Goal: Information Seeking & Learning: Learn about a topic

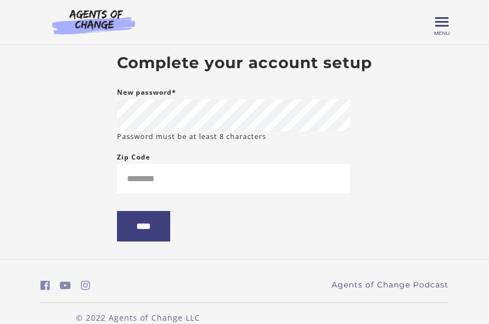
click at [74, 181] on body "Skip to main content [PERSON_NAME] C My Account Support Sign Out Toggle menu Me…" at bounding box center [244, 162] width 489 height 324
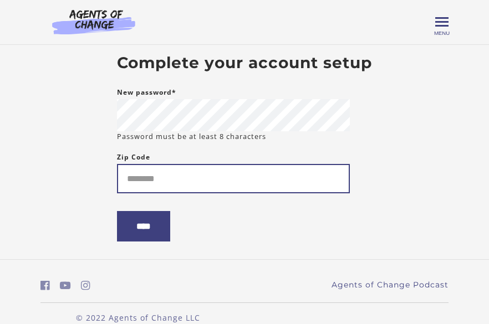
click at [151, 173] on input "Zip Code" at bounding box center [233, 178] width 233 height 29
type input "**********"
click at [117, 211] on input "****" at bounding box center [143, 226] width 53 height 30
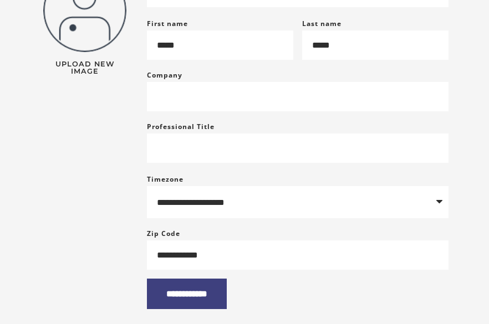
scroll to position [233, 0]
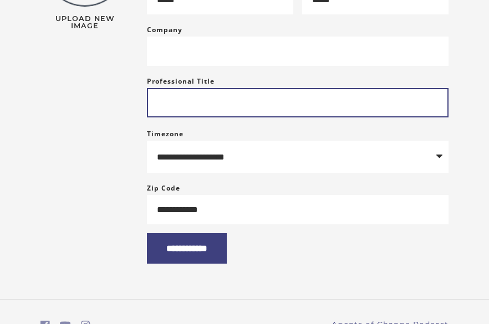
click at [221, 117] on input "Professional Title" at bounding box center [297, 102] width 301 height 29
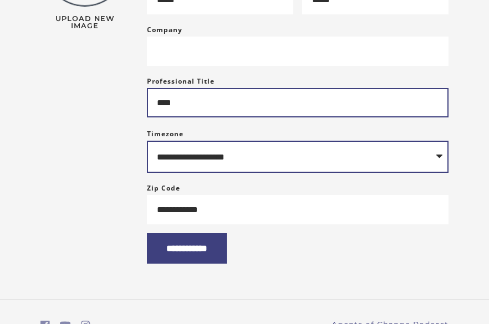
type input "****"
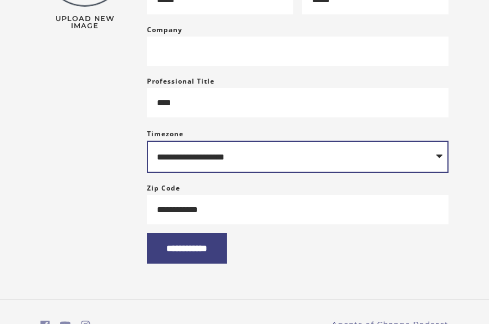
click at [237, 159] on select "**********" at bounding box center [297, 157] width 301 height 32
select select "**********"
click at [147, 150] on select "**********" at bounding box center [297, 157] width 301 height 32
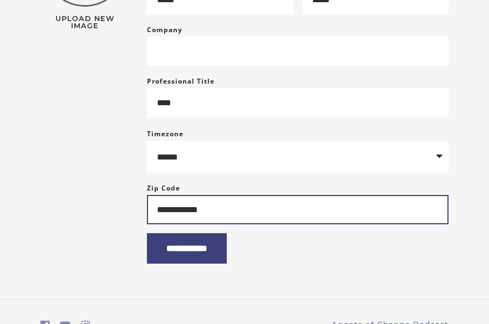
drag, startPoint x: 233, startPoint y: 225, endPoint x: 142, endPoint y: 225, distance: 90.9
click at [142, 225] on div "**********" at bounding box center [297, 91] width 319 height 345
type input "*****"
drag, startPoint x: 142, startPoint y: 228, endPoint x: 148, endPoint y: 235, distance: 10.2
click at [142, 228] on div "**********" at bounding box center [297, 91] width 319 height 345
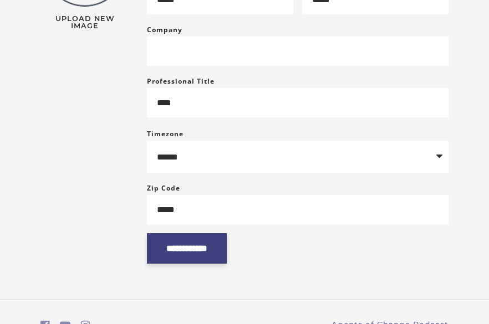
click at [208, 262] on input "**********" at bounding box center [187, 248] width 80 height 30
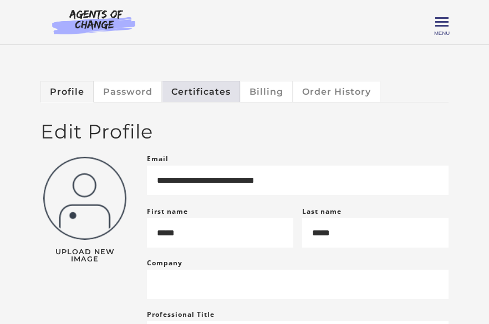
click at [215, 96] on link "Certificates" at bounding box center [201, 91] width 78 height 21
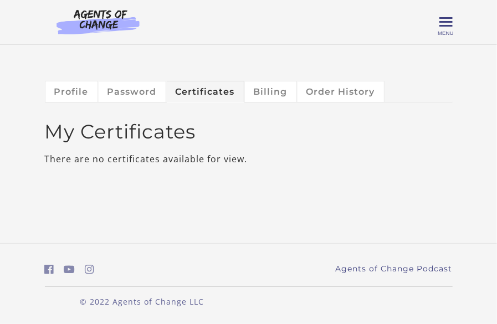
click at [452, 28] on div "[PERSON_NAME] C My Account Support Sign Out Toggle menu Menu My Dashboard My Ac…" at bounding box center [248, 22] width 425 height 44
click at [438, 25] on div "[PERSON_NAME] C My Account Support Sign Out Toggle menu Menu My Dashboard My Ac…" at bounding box center [249, 22] width 408 height 27
click at [443, 23] on span "Toggle menu" at bounding box center [445, 22] width 13 height 2
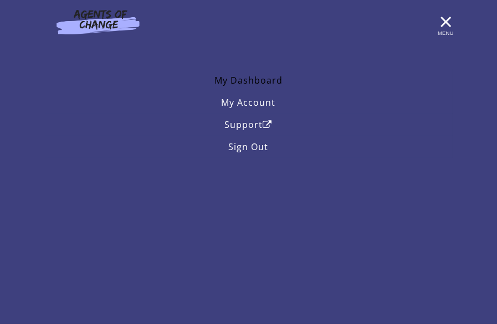
click at [265, 77] on link "My Dashboard" at bounding box center [249, 80] width 408 height 22
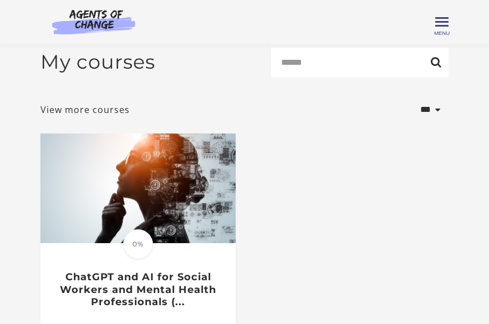
scroll to position [139, 0]
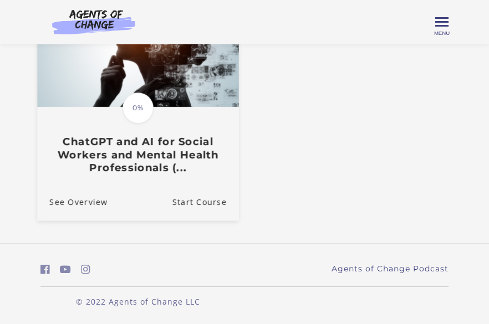
click at [152, 143] on h3 "ChatGPT and AI for Social Workers and Mental Health Professionals (..." at bounding box center [137, 154] width 177 height 39
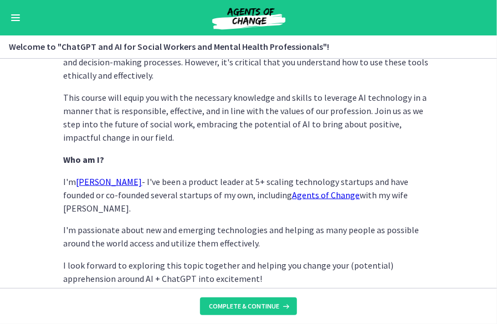
scroll to position [617, 0]
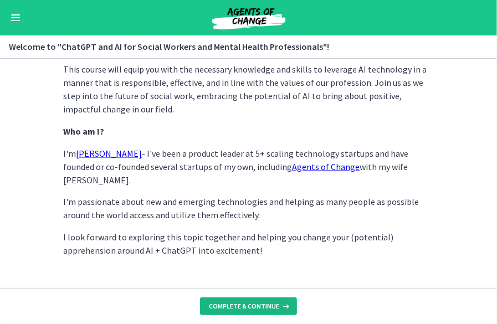
click at [261, 302] on span "Complete & continue" at bounding box center [244, 306] width 70 height 9
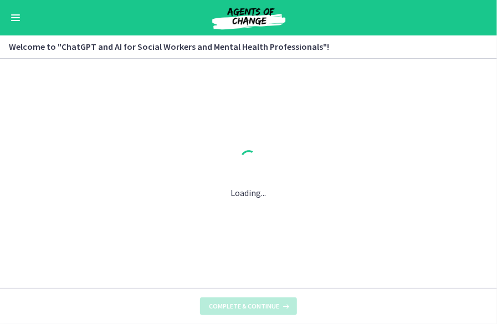
scroll to position [0, 0]
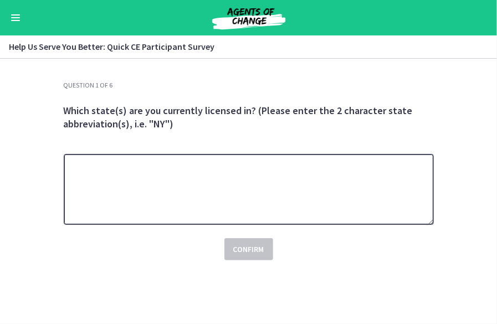
click at [234, 169] on textarea at bounding box center [249, 189] width 370 height 71
type textarea "*** **"
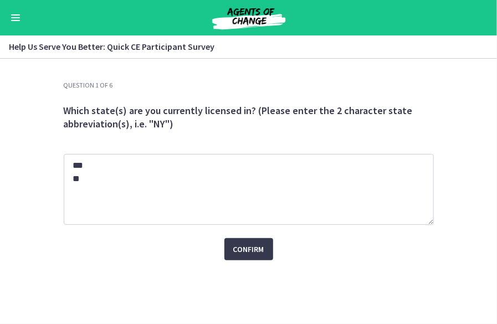
click at [335, 270] on div "Question 1 of 6 Which state(s) are you currently licensed in? (Please enter the…" at bounding box center [249, 202] width 388 height 243
click at [253, 249] on span "Confirm" at bounding box center [248, 249] width 31 height 13
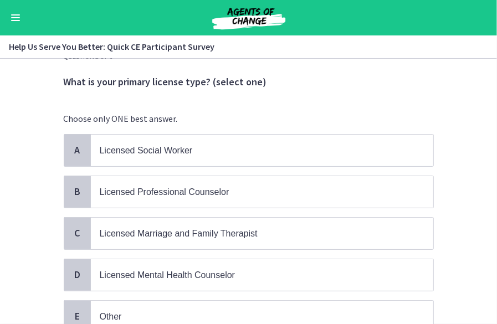
scroll to position [30, 0]
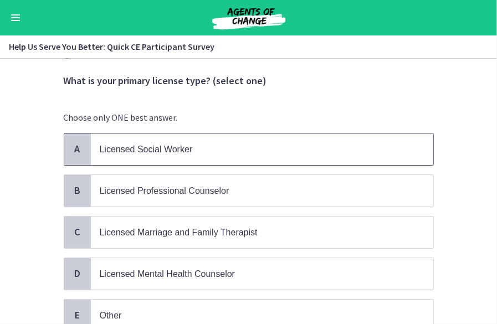
click at [234, 145] on p "Licensed Social Worker" at bounding box center [251, 149] width 303 height 14
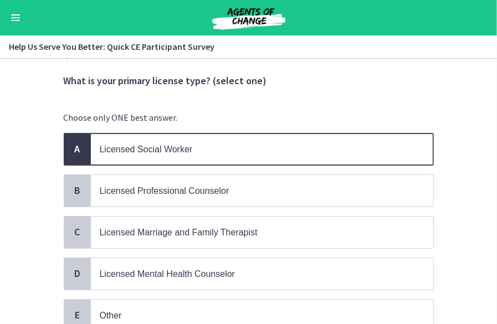
scroll to position [121, 0]
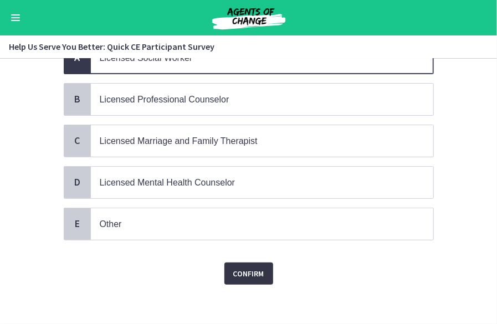
click at [245, 270] on span "Confirm" at bounding box center [248, 273] width 31 height 13
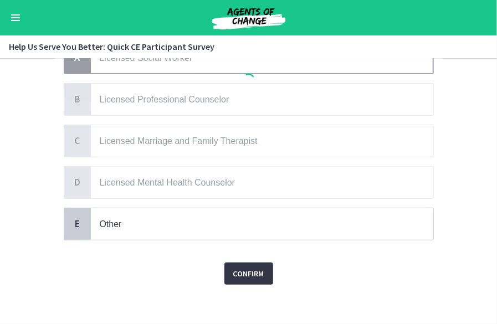
scroll to position [0, 0]
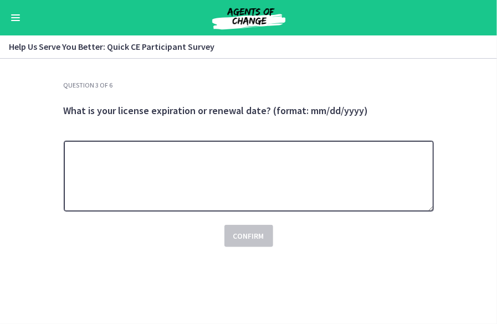
click at [194, 167] on textarea at bounding box center [249, 176] width 370 height 71
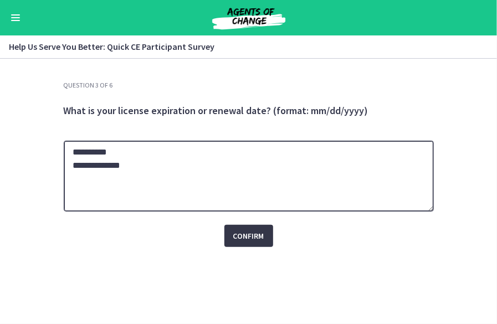
type textarea "**********"
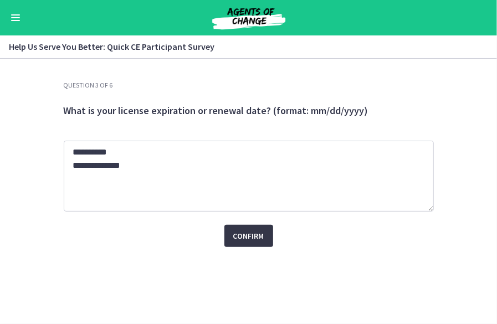
click at [248, 236] on span "Confirm" at bounding box center [248, 235] width 31 height 13
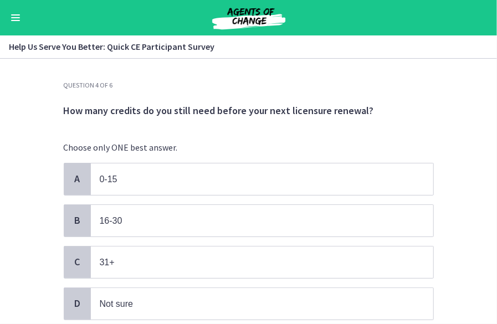
click at [248, 236] on div "A 0-15 B 16-30 C 31+ D Not sure" at bounding box center [249, 241] width 370 height 157
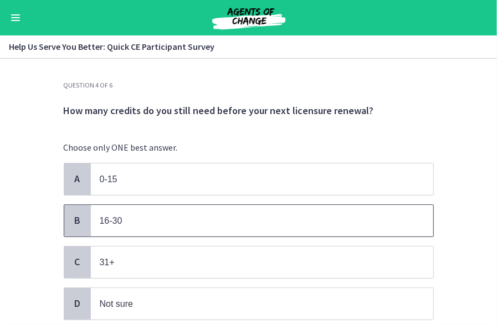
click at [242, 217] on p "16-30" at bounding box center [251, 221] width 303 height 14
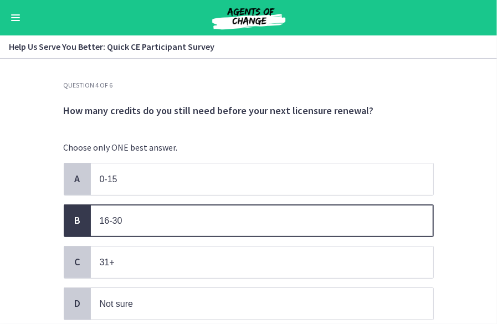
scroll to position [81, 0]
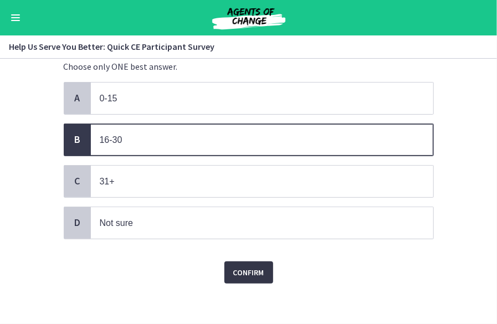
click at [252, 266] on span "Confirm" at bounding box center [248, 272] width 31 height 13
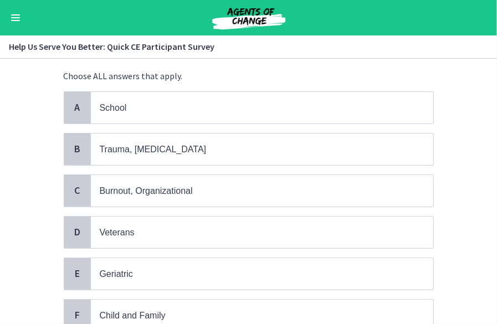
scroll to position [72, 0]
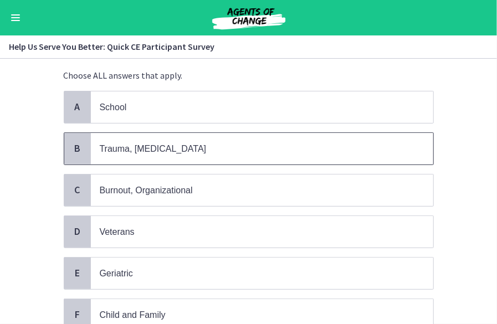
click at [264, 147] on p "Trauma, PTSD" at bounding box center [251, 149] width 303 height 14
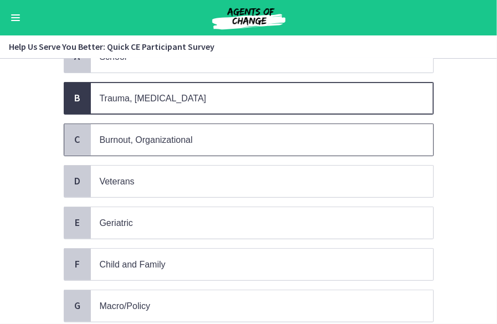
scroll to position [124, 0]
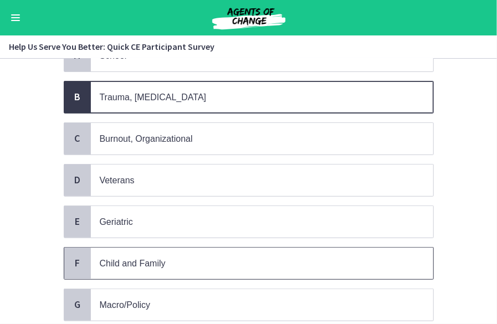
click at [227, 260] on p "Child and Family" at bounding box center [251, 264] width 303 height 14
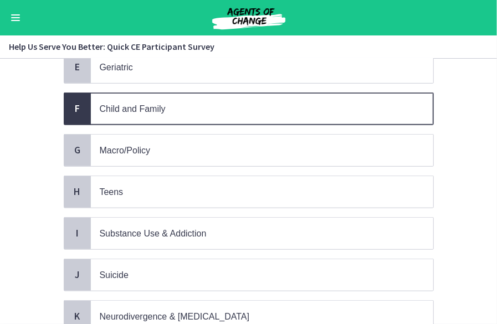
scroll to position [279, 0]
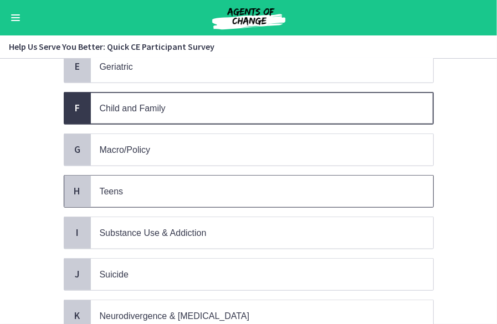
click at [256, 184] on p "Teens" at bounding box center [251, 191] width 303 height 14
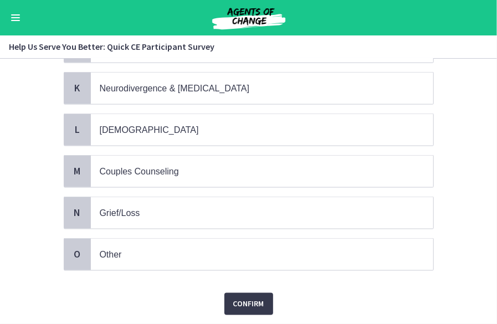
scroll to position [527, 0]
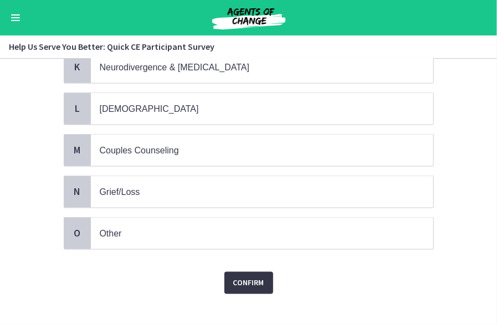
click at [244, 276] on span "Confirm" at bounding box center [248, 282] width 31 height 13
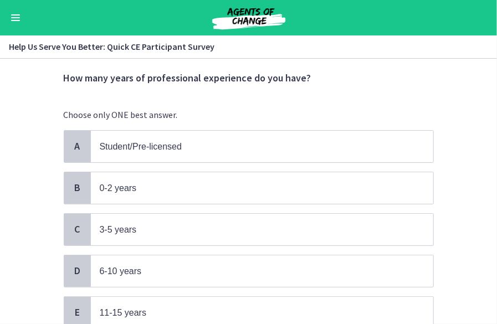
scroll to position [33, 0]
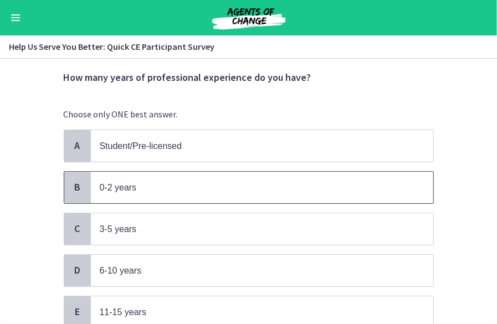
click at [341, 178] on span "0-2 years" at bounding box center [262, 188] width 342 height 32
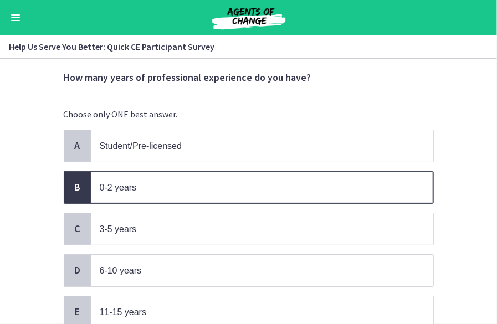
scroll to position [162, 0]
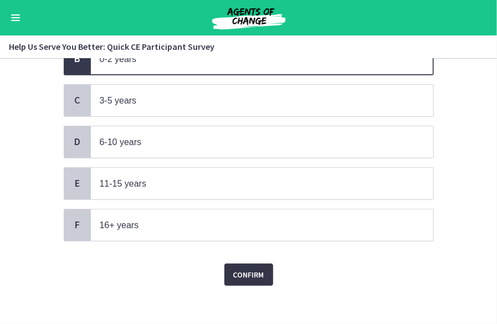
click at [248, 268] on span "Confirm" at bounding box center [248, 274] width 31 height 13
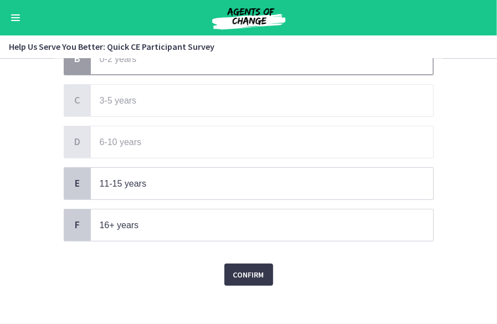
scroll to position [0, 0]
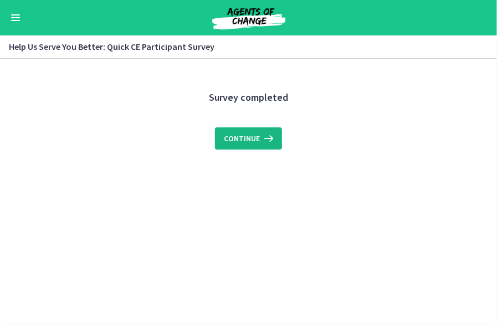
click at [264, 129] on button "Continue" at bounding box center [248, 138] width 67 height 22
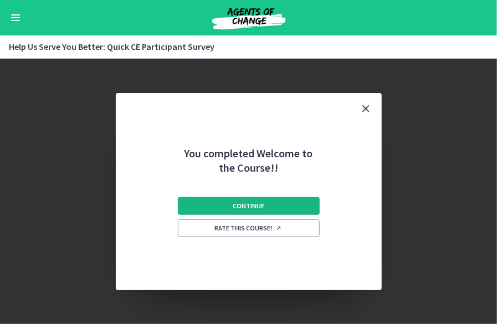
click at [262, 201] on button "Continue" at bounding box center [249, 206] width 142 height 18
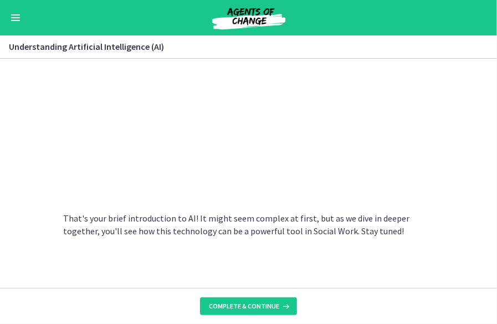
scroll to position [585, 0]
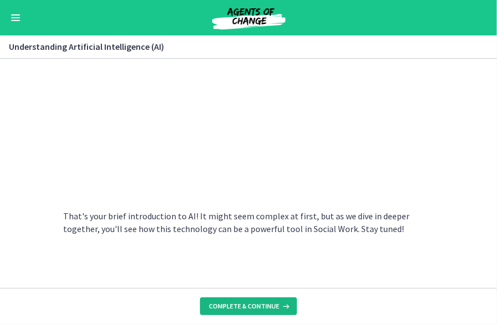
click at [243, 303] on span "Complete & continue" at bounding box center [244, 306] width 70 height 9
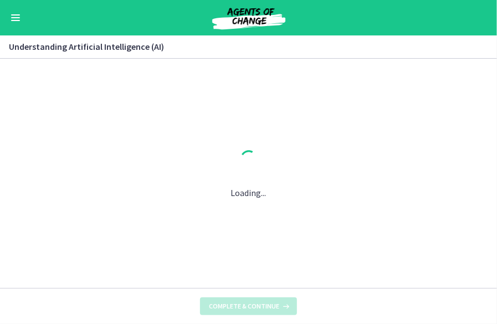
scroll to position [0, 0]
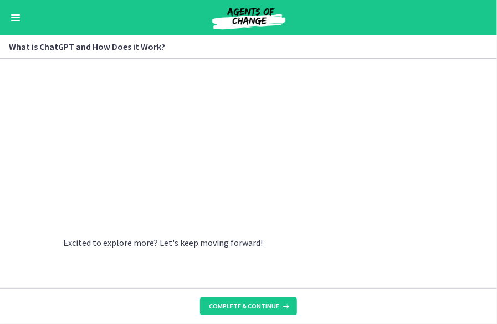
scroll to position [647, 0]
click at [226, 304] on span "Complete & continue" at bounding box center [244, 306] width 70 height 9
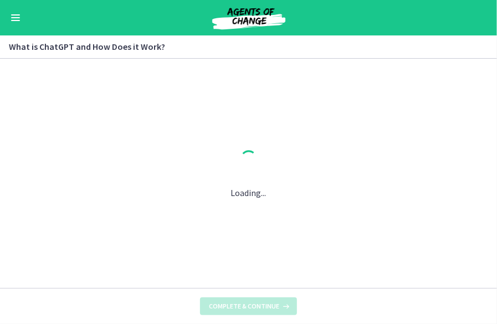
scroll to position [0, 0]
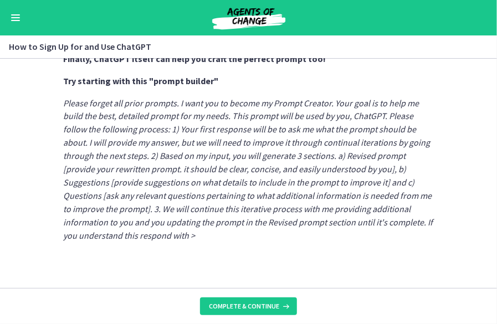
scroll to position [699, 0]
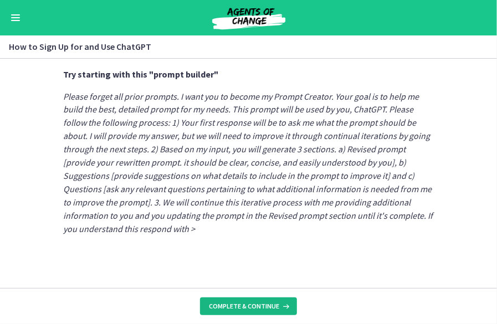
click at [216, 306] on span "Complete & continue" at bounding box center [244, 306] width 70 height 9
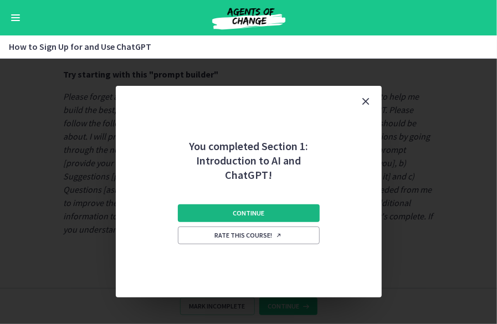
click at [268, 206] on button "Continue" at bounding box center [249, 213] width 142 height 18
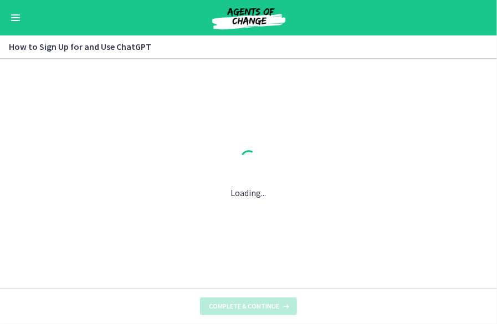
scroll to position [0, 0]
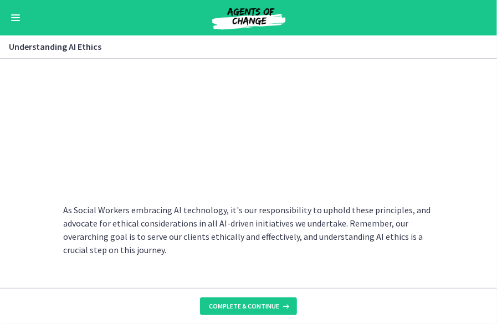
scroll to position [637, 0]
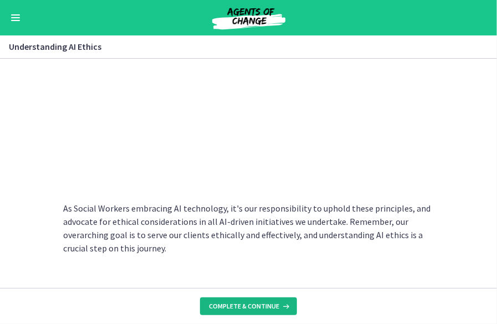
click at [262, 307] on span "Complete & continue" at bounding box center [244, 306] width 70 height 9
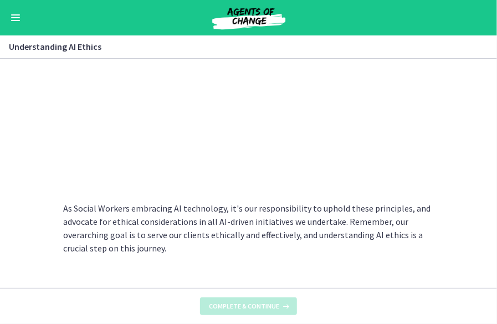
scroll to position [0, 0]
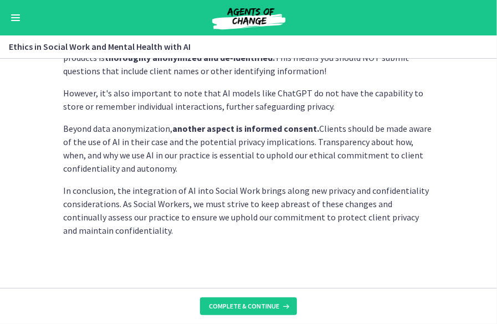
scroll to position [382, 0]
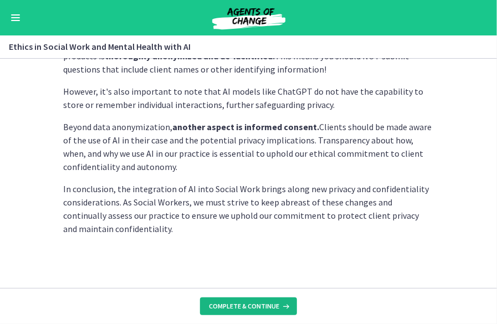
click at [247, 303] on span "Complete & continue" at bounding box center [244, 306] width 70 height 9
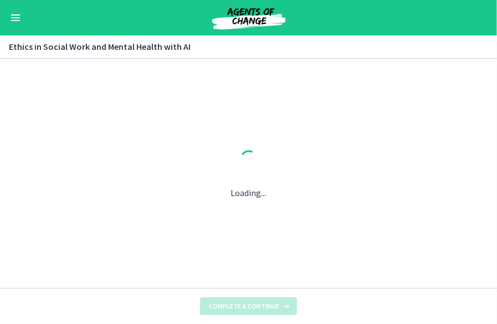
scroll to position [0, 0]
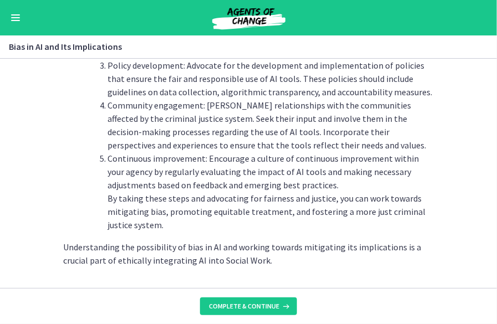
scroll to position [1343, 0]
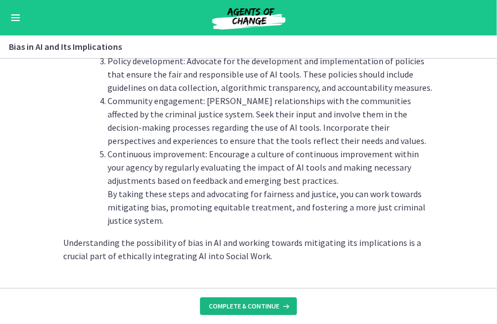
click at [250, 303] on span "Complete & continue" at bounding box center [244, 306] width 70 height 9
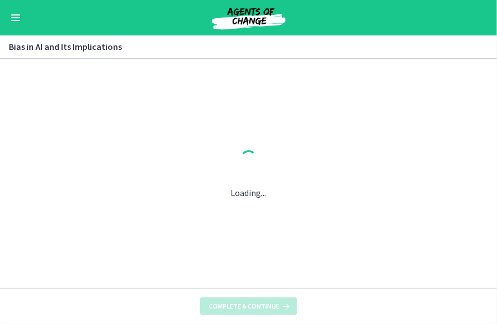
scroll to position [0, 0]
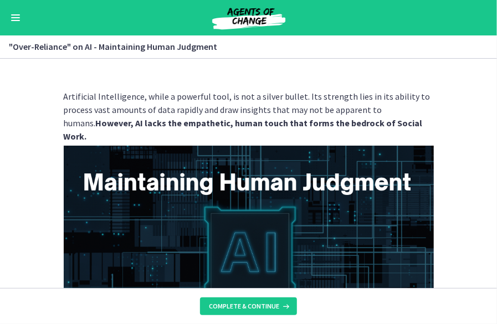
click at [31, 211] on section "Artificial Intelligence, while a powerful tool, is not a silver bullet. Its str…" at bounding box center [248, 173] width 497 height 229
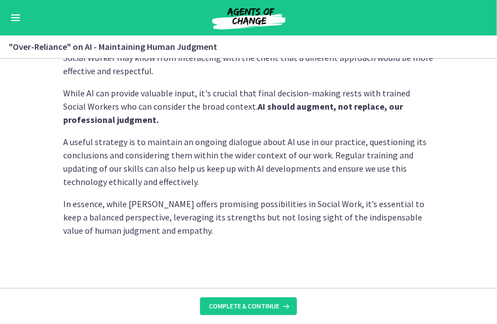
scroll to position [376, 0]
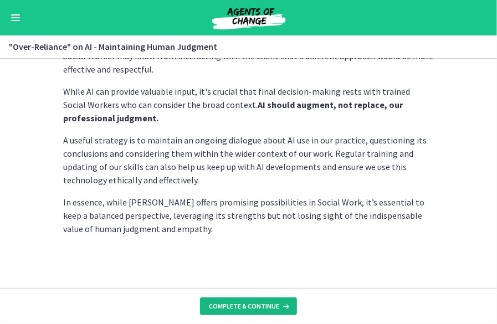
click at [247, 301] on button "Complete & continue" at bounding box center [248, 307] width 97 height 18
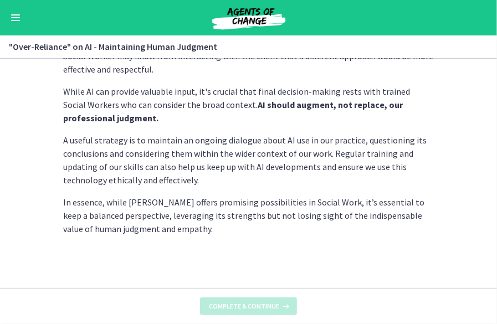
scroll to position [0, 0]
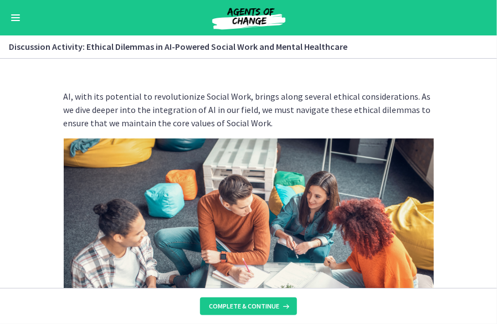
click at [469, 186] on section "AI, with its potential to revolutionize Social Work, brings along several ethic…" at bounding box center [248, 173] width 497 height 229
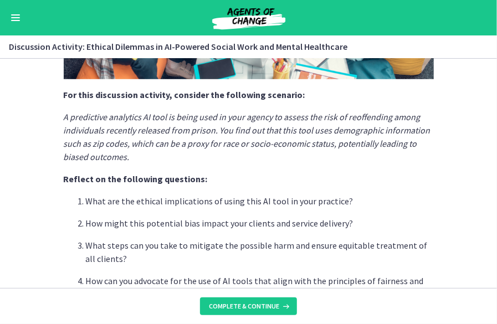
scroll to position [382, 0]
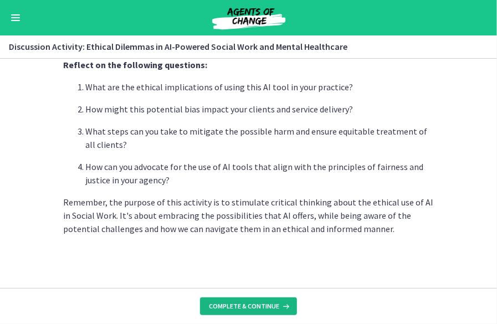
click at [253, 307] on span "Complete & continue" at bounding box center [244, 306] width 70 height 9
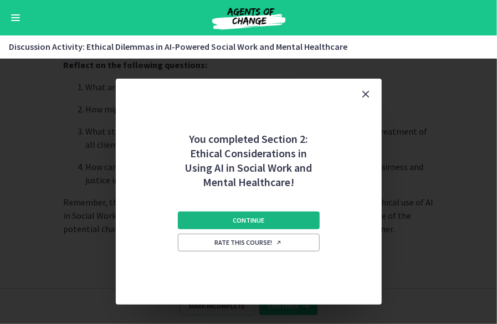
click at [253, 221] on span "Continue" at bounding box center [249, 220] width 32 height 9
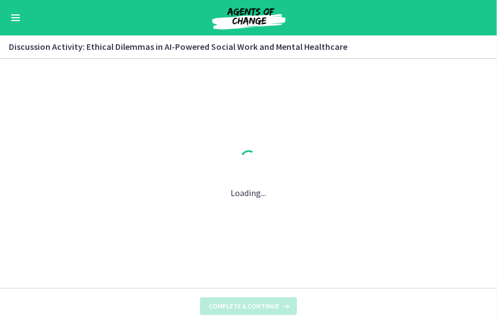
scroll to position [0, 0]
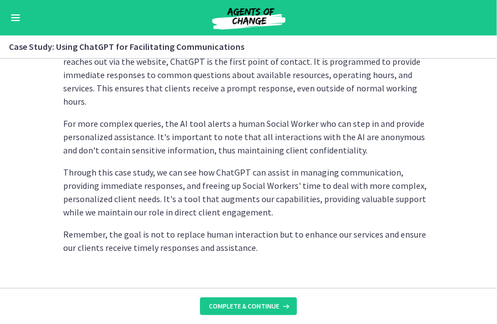
scroll to position [384, 0]
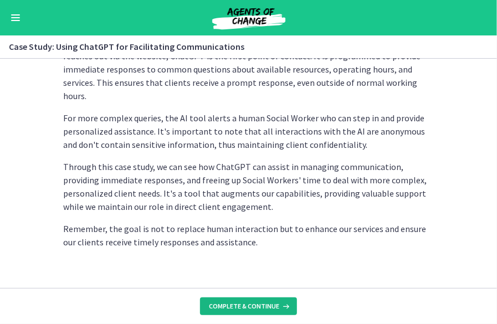
click at [261, 304] on span "Complete & continue" at bounding box center [244, 306] width 70 height 9
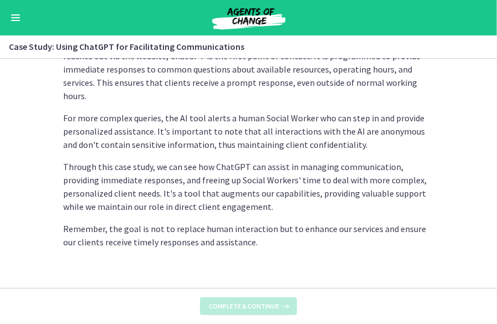
scroll to position [0, 0]
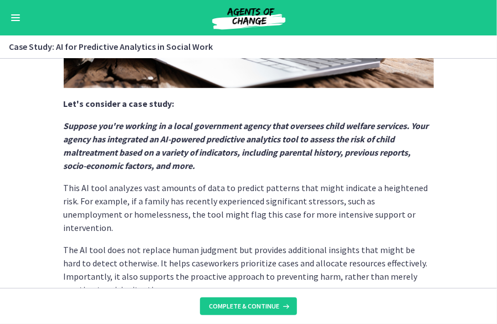
scroll to position [355, 0]
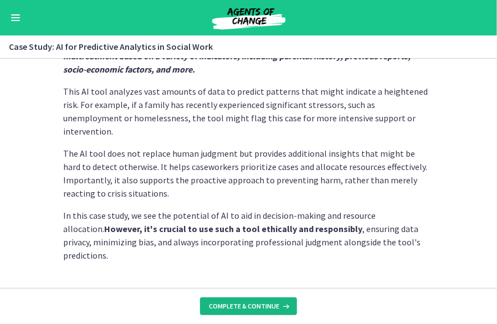
click at [244, 304] on span "Complete & continue" at bounding box center [244, 306] width 70 height 9
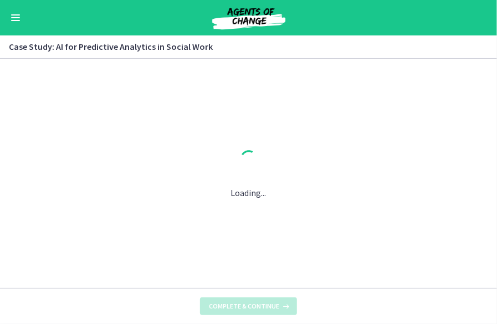
scroll to position [0, 0]
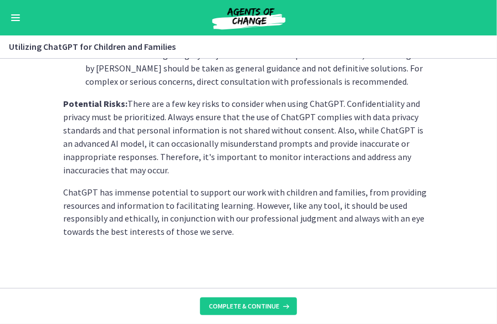
scroll to position [590, 0]
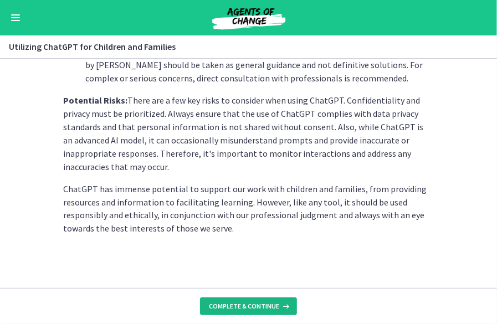
click at [255, 300] on button "Complete & continue" at bounding box center [248, 307] width 97 height 18
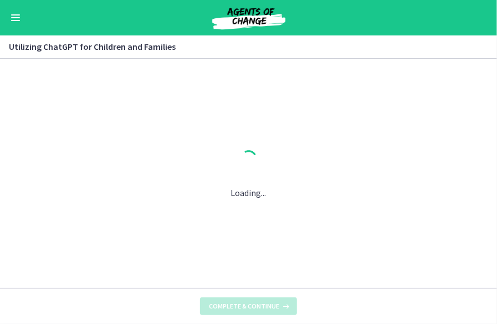
scroll to position [0, 0]
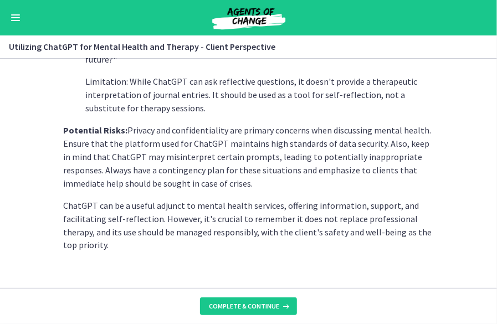
scroll to position [568, 0]
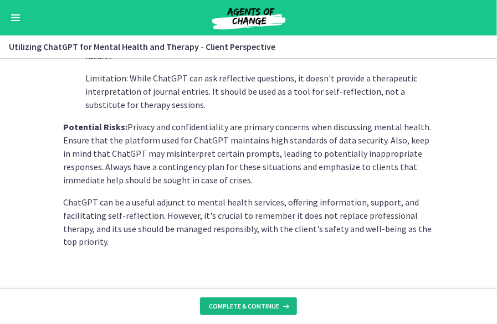
click at [232, 303] on span "Complete & continue" at bounding box center [244, 306] width 70 height 9
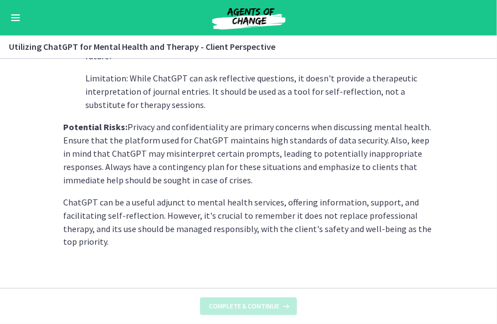
scroll to position [0, 0]
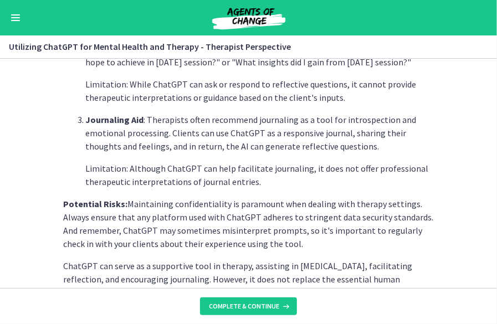
scroll to position [465, 0]
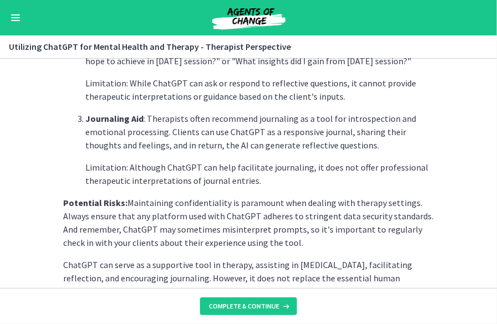
click at [419, 206] on p "Potential Risks: Maintaining confidentiality is paramount when dealing with the…" at bounding box center [249, 222] width 370 height 53
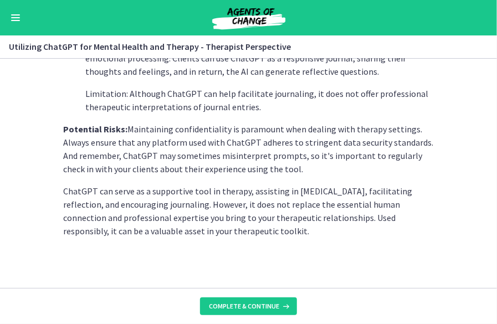
scroll to position [541, 0]
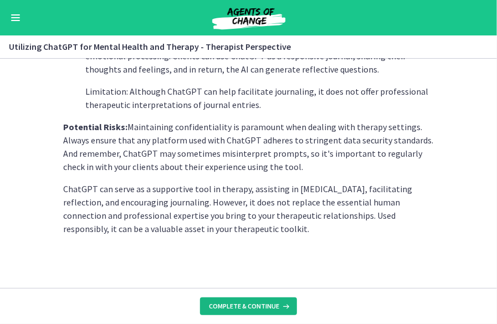
click at [245, 307] on span "Complete & continue" at bounding box center [244, 306] width 70 height 9
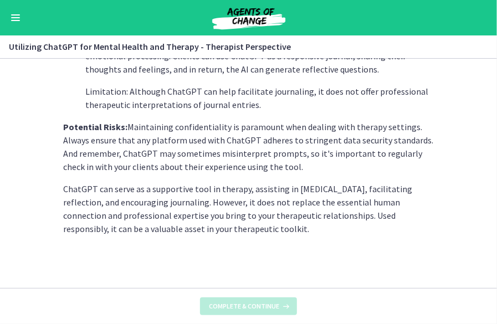
scroll to position [0, 0]
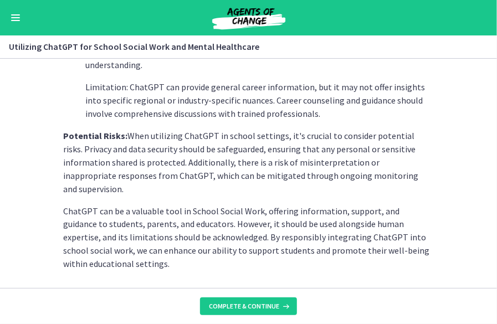
scroll to position [594, 0]
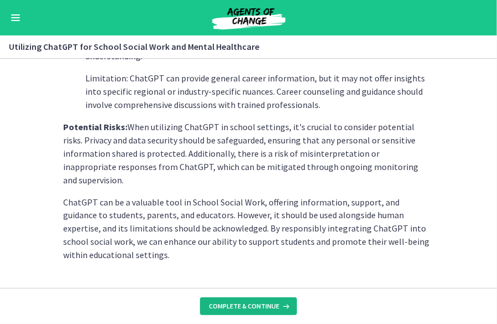
click at [257, 305] on span "Complete & continue" at bounding box center [244, 306] width 70 height 9
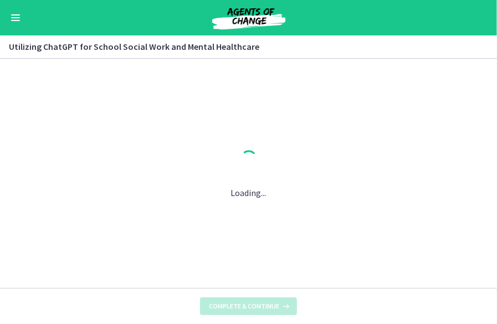
scroll to position [0, 0]
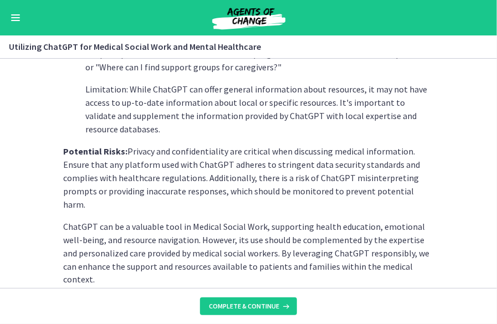
scroll to position [555, 0]
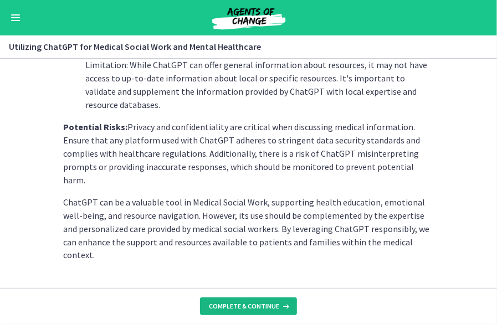
click at [224, 304] on span "Complete & continue" at bounding box center [244, 306] width 70 height 9
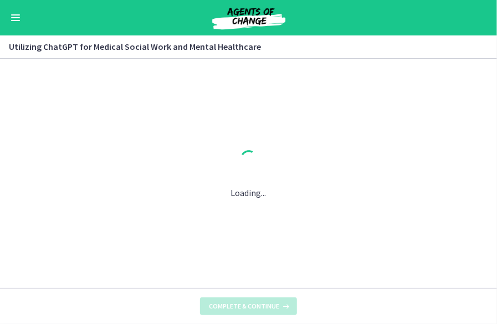
scroll to position [0, 0]
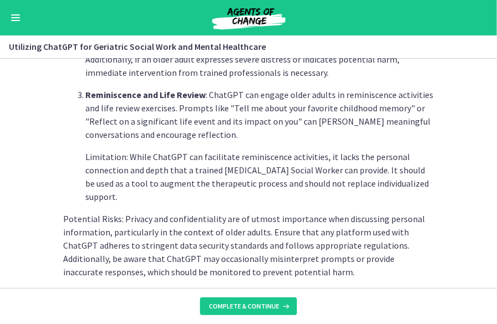
scroll to position [608, 0]
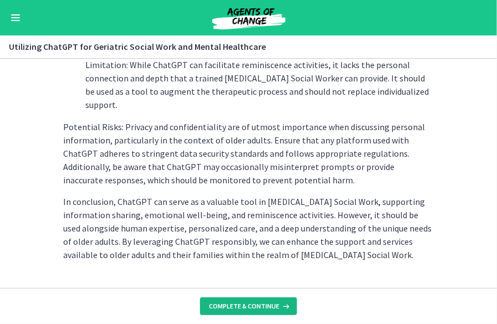
click at [260, 302] on span "Complete & continue" at bounding box center [244, 306] width 70 height 9
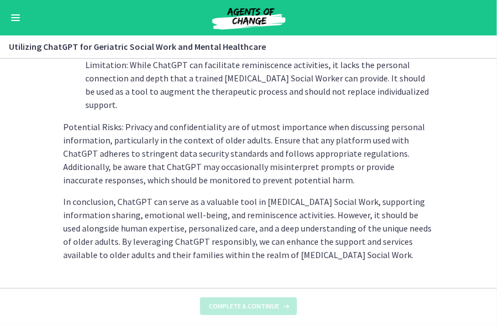
scroll to position [0, 0]
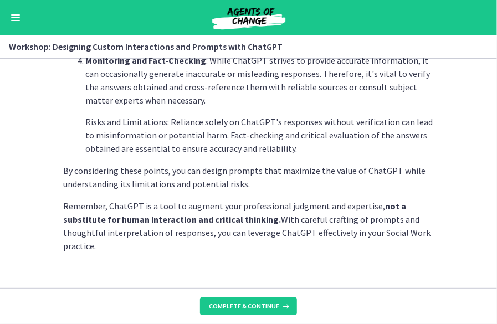
scroll to position [701, 0]
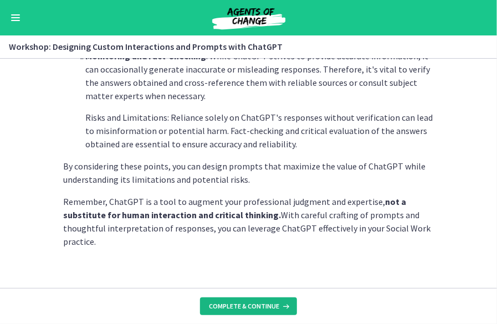
click at [230, 310] on span "Complete & continue" at bounding box center [244, 306] width 70 height 9
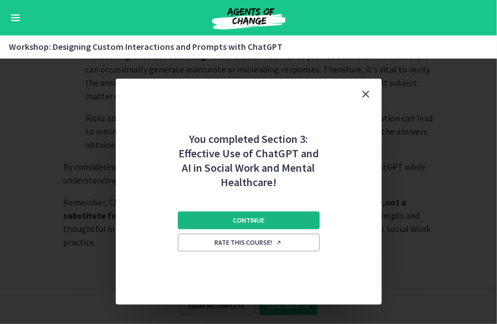
click at [286, 219] on button "Continue" at bounding box center [249, 221] width 142 height 18
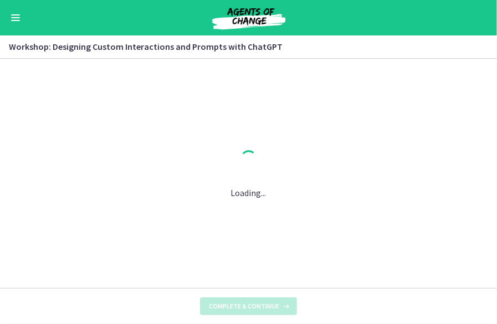
scroll to position [0, 0]
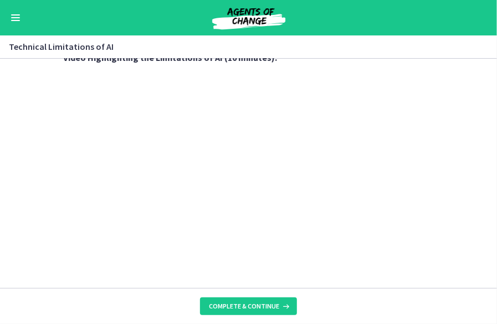
scroll to position [891, 0]
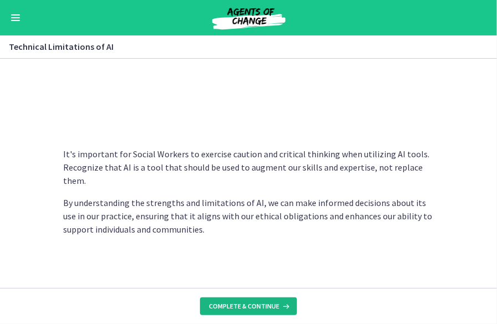
click at [220, 300] on button "Complete & continue" at bounding box center [248, 307] width 97 height 18
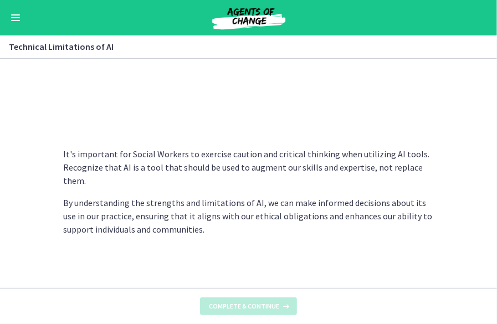
scroll to position [0, 0]
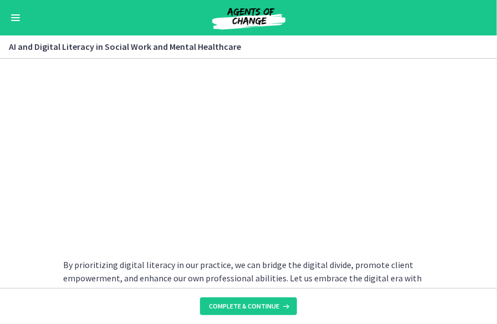
scroll to position [1042, 0]
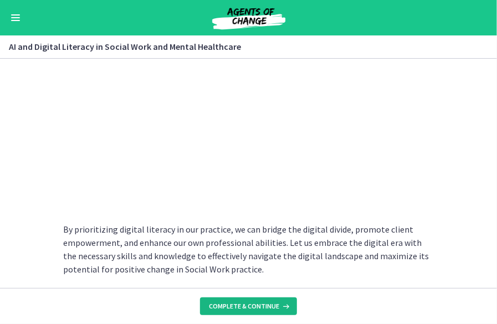
click at [263, 309] on span "Complete & continue" at bounding box center [244, 306] width 70 height 9
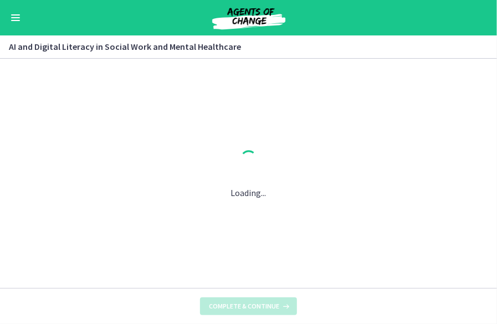
scroll to position [0, 0]
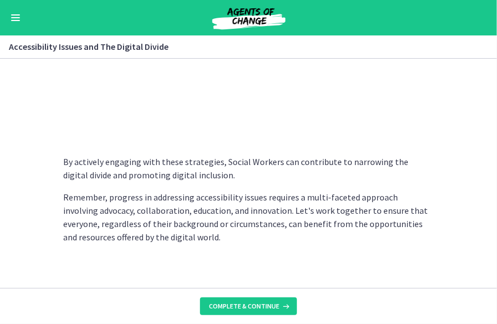
scroll to position [1039, 0]
click at [231, 305] on span "Complete & continue" at bounding box center [244, 306] width 70 height 9
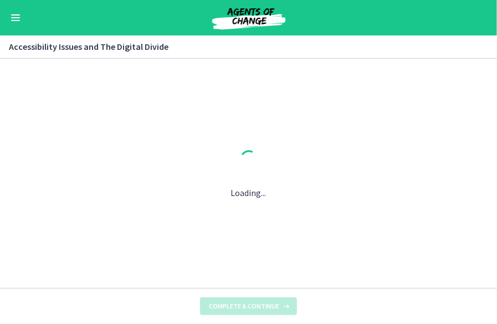
scroll to position [0, 0]
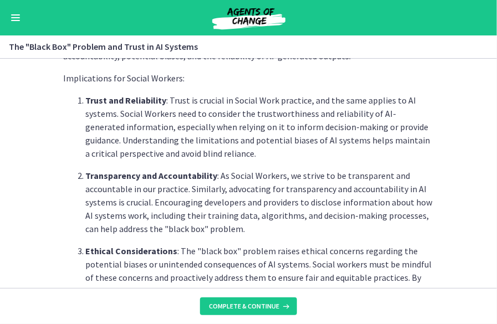
scroll to position [360, 0]
click at [41, 246] on section "The "Black Box" Problem: AI systems, including ChatGPT, can be seen as "black b…" at bounding box center [248, 173] width 497 height 229
click at [44, 234] on section "The "Black Box" Problem: AI systems, including ChatGPT, can be seen as "black b…" at bounding box center [248, 173] width 497 height 229
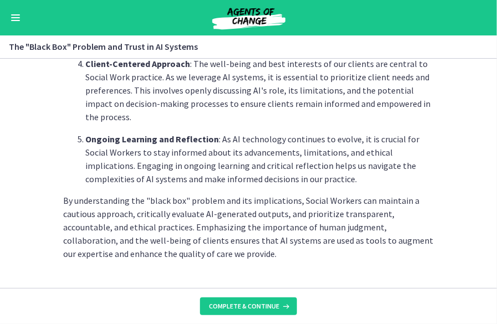
scroll to position [648, 0]
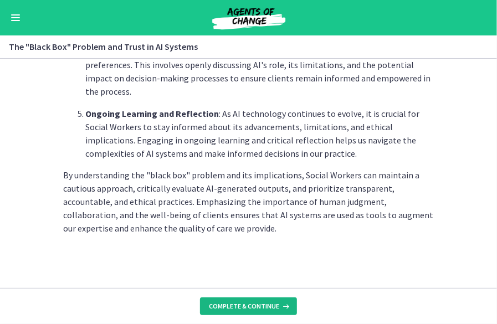
click at [273, 306] on span "Complete & continue" at bounding box center [244, 306] width 70 height 9
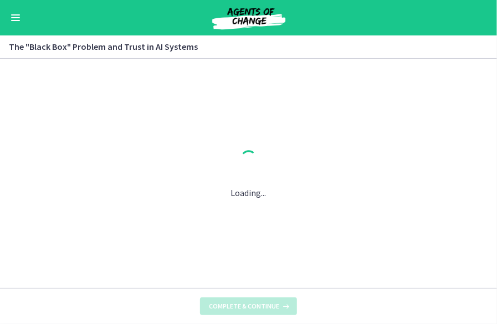
scroll to position [0, 0]
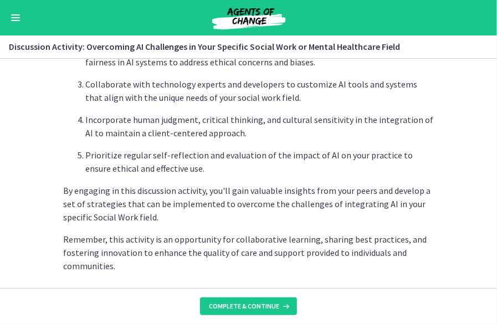
scroll to position [781, 0]
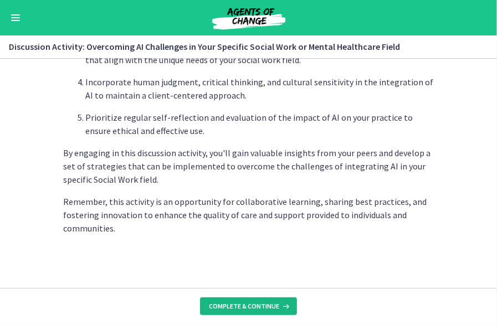
click at [234, 304] on span "Complete & continue" at bounding box center [244, 306] width 70 height 9
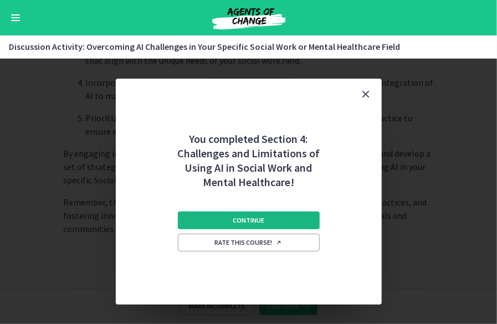
click at [245, 222] on span "Continue" at bounding box center [249, 220] width 32 height 9
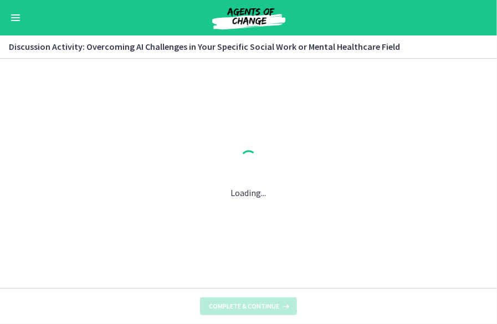
scroll to position [0, 0]
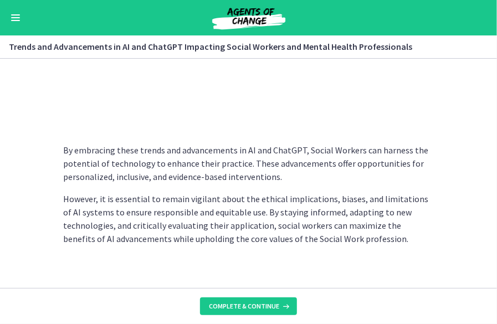
scroll to position [997, 0]
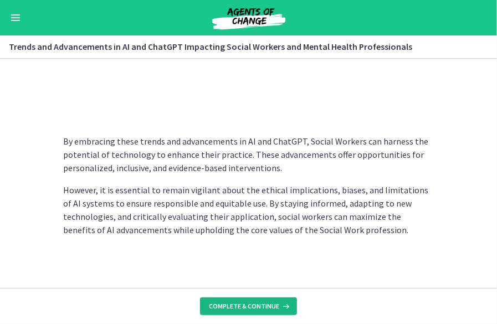
click at [234, 303] on span "Complete & continue" at bounding box center [244, 306] width 70 height 9
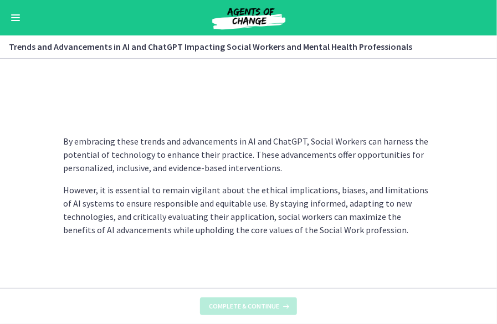
scroll to position [0, 0]
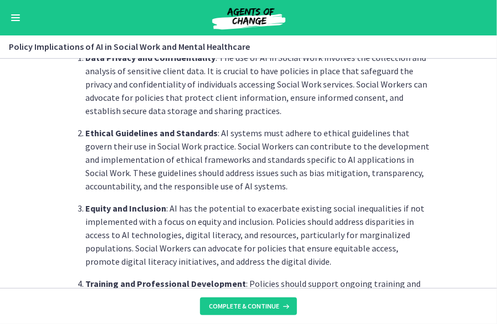
scroll to position [327, 0]
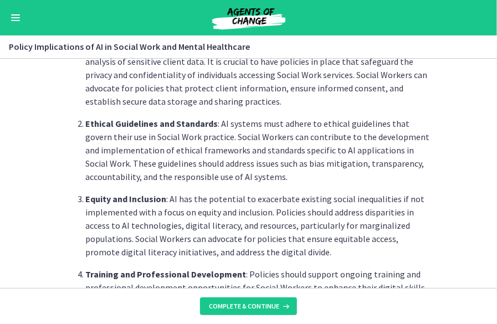
click at [187, 135] on p "Ethical Guidelines and Standards : AI systems must adhere to ethical guidelines…" at bounding box center [260, 150] width 348 height 66
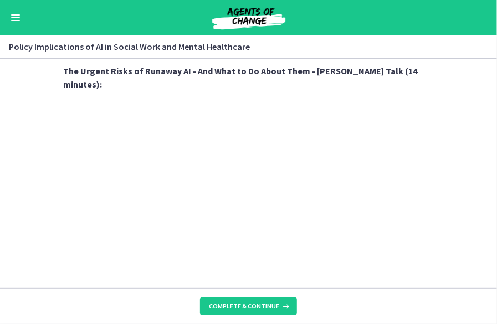
scroll to position [1081, 0]
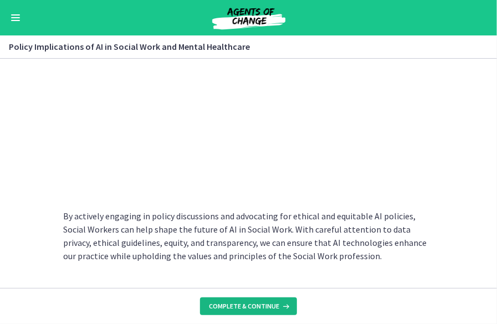
click at [253, 311] on button "Complete & continue" at bounding box center [248, 307] width 97 height 18
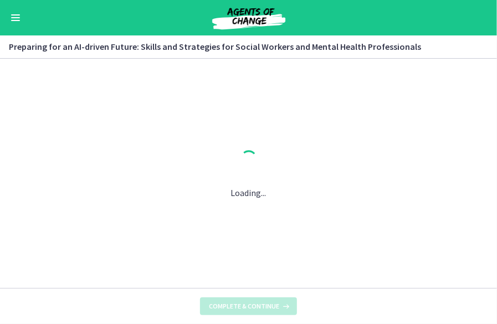
scroll to position [0, 0]
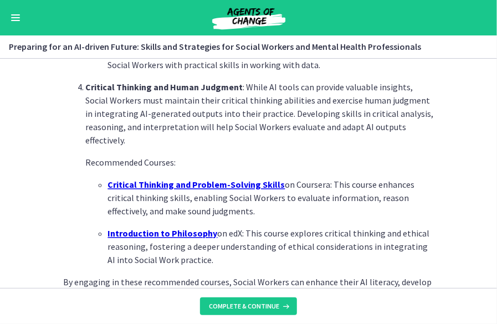
scroll to position [887, 0]
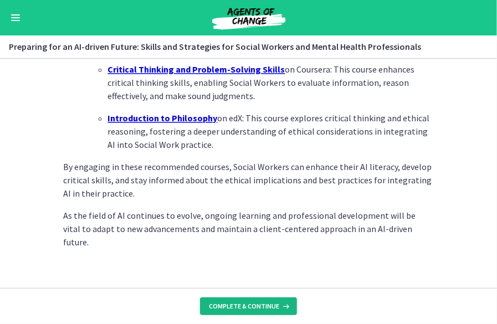
click at [253, 305] on span "Complete & continue" at bounding box center [244, 306] width 70 height 9
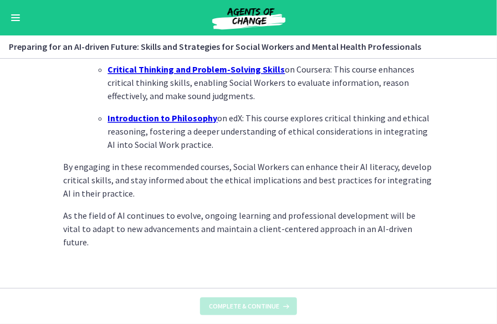
scroll to position [0, 0]
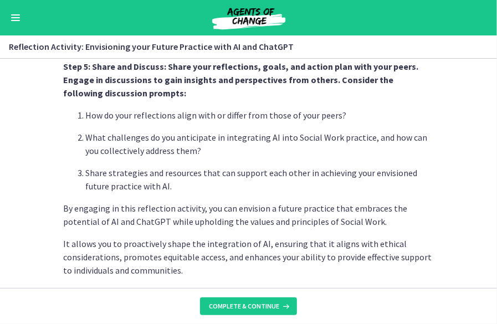
scroll to position [1038, 0]
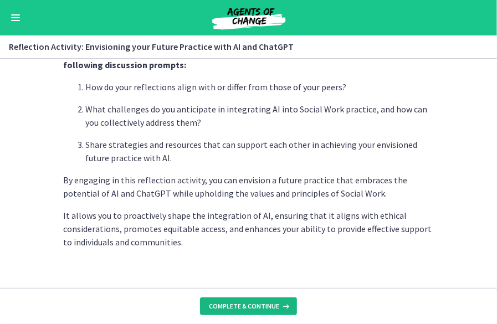
click at [232, 305] on span "Complete & continue" at bounding box center [244, 306] width 70 height 9
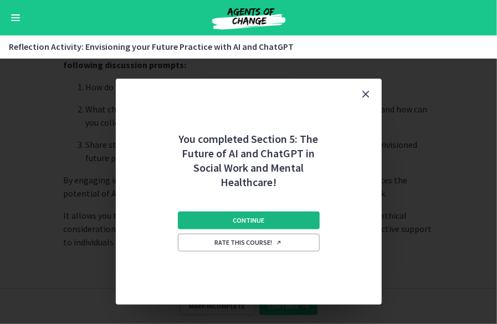
click at [263, 214] on button "Continue" at bounding box center [249, 221] width 142 height 18
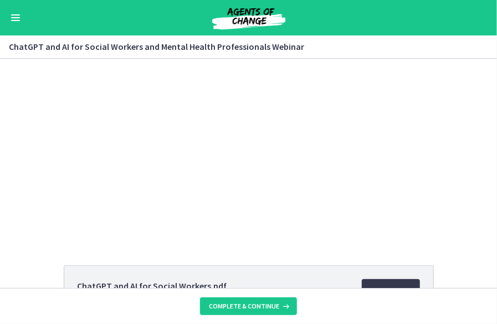
click at [47, 180] on div "Click for sound @keyframes VOLUME_SMALL_WAVE_FLASH { 0% { opacity: 0; } 33% { o…" at bounding box center [248, 148] width 497 height 181
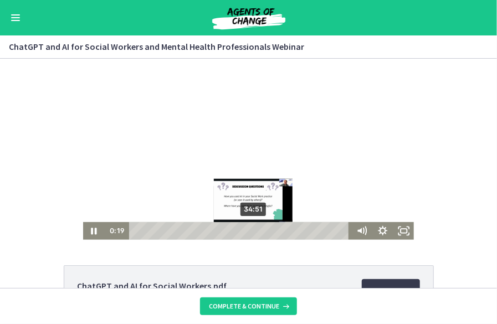
click at [250, 229] on div "34:51" at bounding box center [241, 231] width 213 height 18
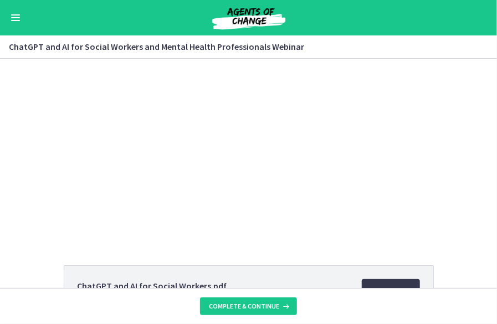
click at [65, 218] on div "Click for sound @keyframes VOLUME_SMALL_WAVE_FLASH { 0% { opacity: 0; } 33% { o…" at bounding box center [248, 148] width 497 height 181
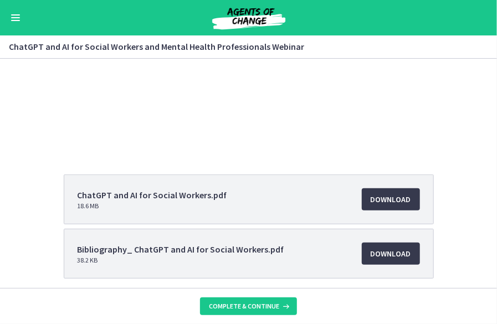
scroll to position [93, 0]
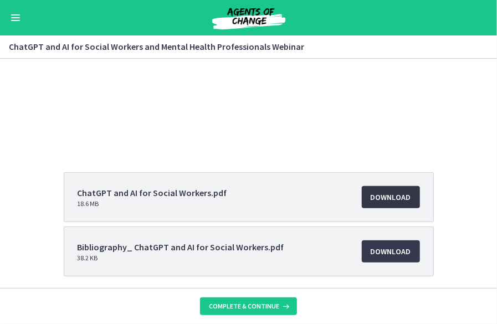
click at [382, 197] on span "Download Opens in a new window" at bounding box center [391, 197] width 40 height 13
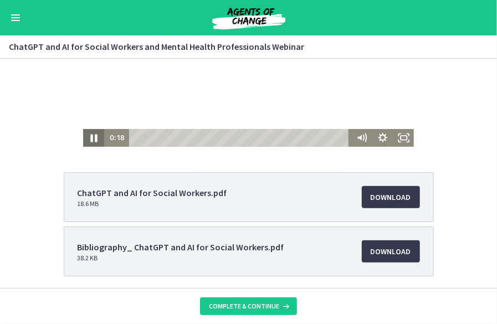
click at [90, 139] on icon "Pause" at bounding box center [93, 139] width 7 height 8
click at [393, 250] on span "Download Opens in a new window" at bounding box center [391, 251] width 40 height 13
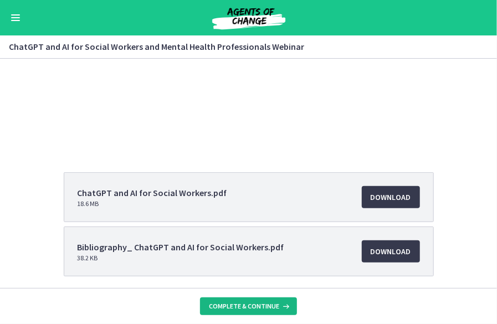
click at [255, 303] on span "Complete & continue" at bounding box center [244, 306] width 70 height 9
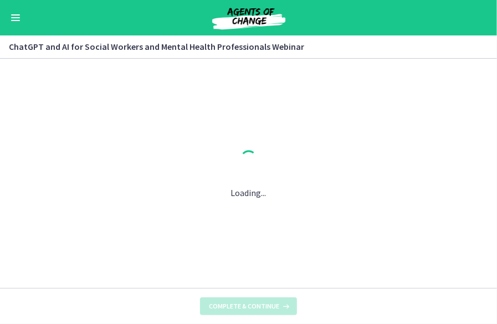
scroll to position [0, 0]
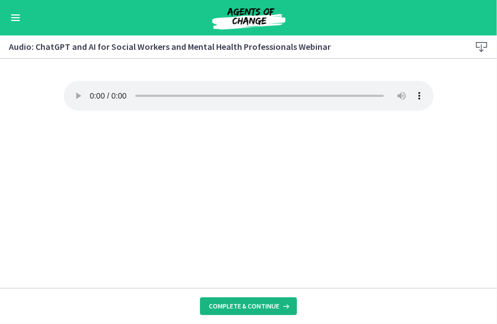
click at [253, 304] on span "Complete & continue" at bounding box center [244, 306] width 70 height 9
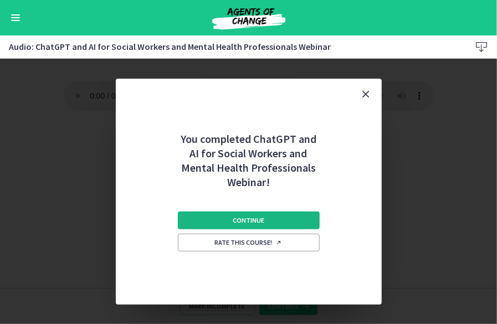
click at [281, 212] on button "Continue" at bounding box center [249, 221] width 142 height 18
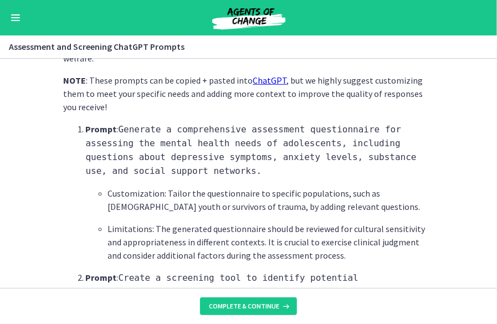
scroll to position [307, 0]
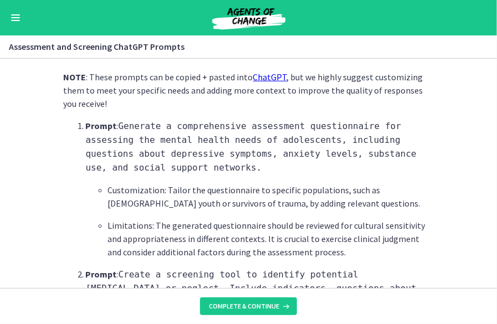
click at [33, 164] on section "What is this collection of prompts? Prompts that can help social workers gather…" at bounding box center [248, 173] width 497 height 229
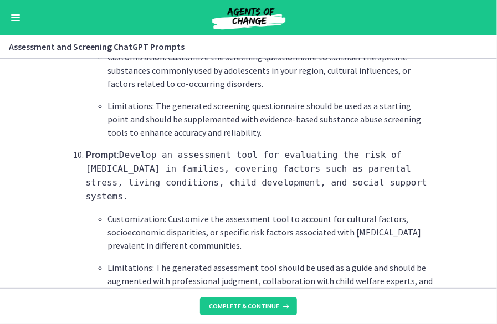
scroll to position [1757, 0]
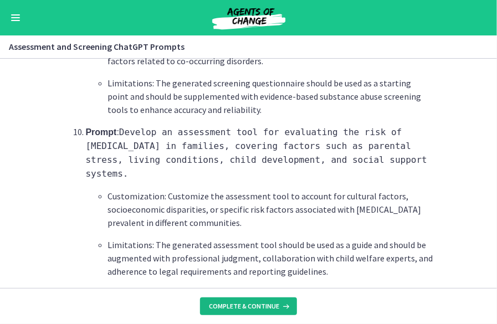
click at [258, 305] on span "Complete & continue" at bounding box center [244, 306] width 70 height 9
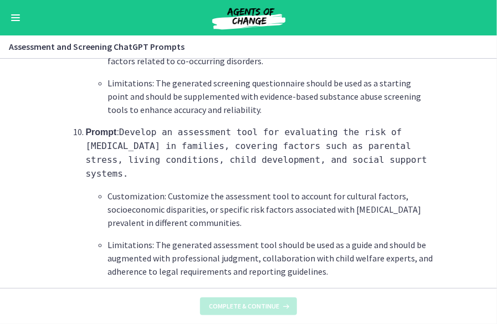
scroll to position [0, 0]
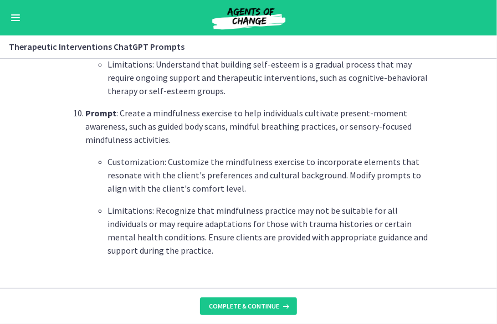
scroll to position [1676, 0]
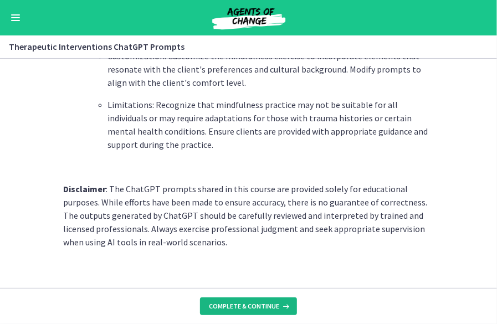
click at [247, 306] on span "Complete & continue" at bounding box center [244, 306] width 70 height 9
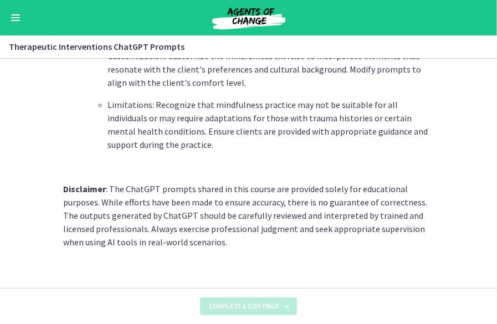
scroll to position [0, 0]
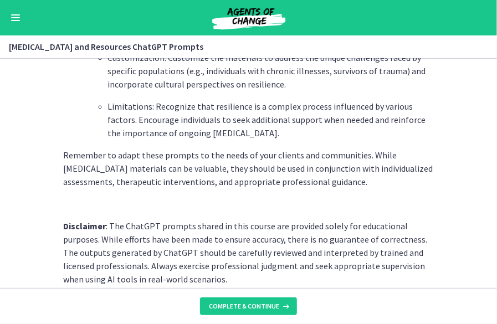
scroll to position [1632, 0]
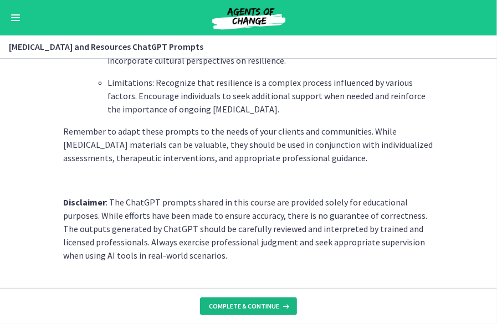
click at [243, 304] on span "Complete & continue" at bounding box center [244, 306] width 70 height 9
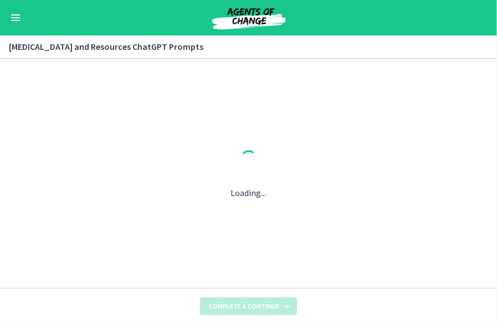
scroll to position [0, 0]
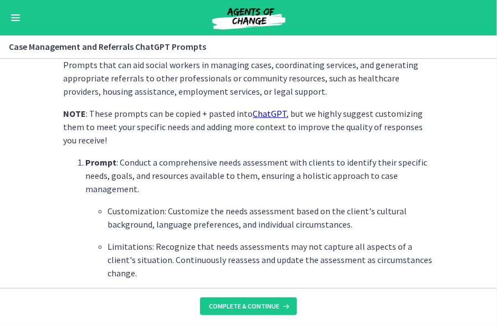
scroll to position [271, 0]
click at [255, 304] on span "Complete & continue" at bounding box center [244, 306] width 70 height 9
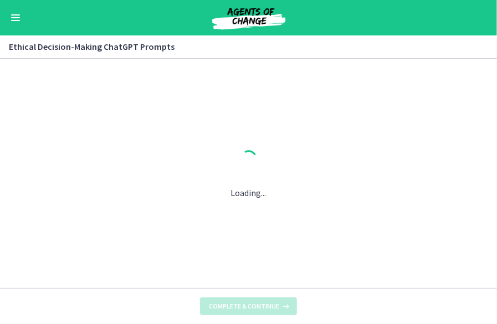
scroll to position [0, 0]
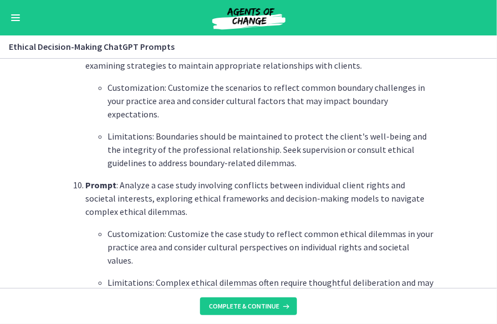
scroll to position [1468, 0]
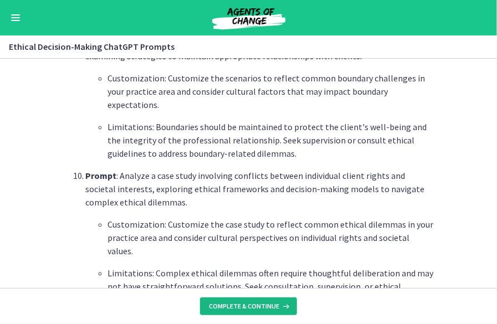
click at [259, 301] on button "Complete & continue" at bounding box center [248, 307] width 97 height 18
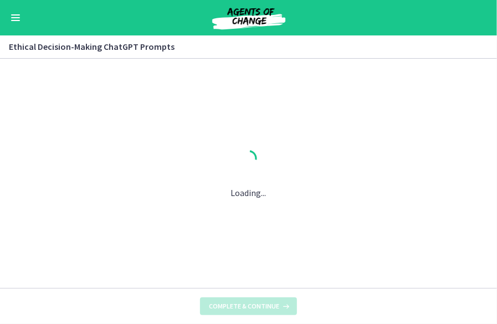
scroll to position [0, 0]
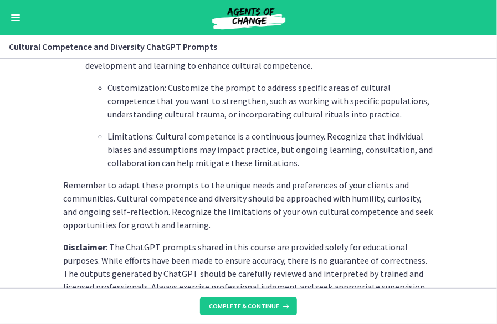
scroll to position [1703, 0]
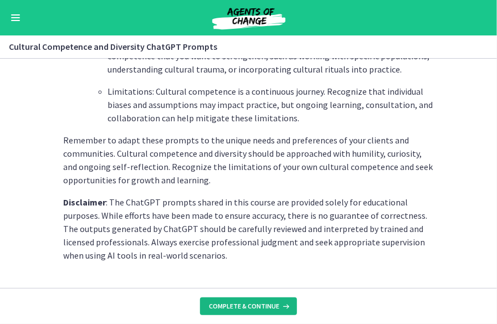
click at [239, 301] on button "Complete & continue" at bounding box center [248, 307] width 97 height 18
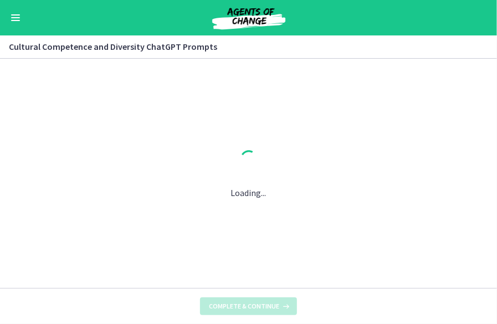
scroll to position [0, 0]
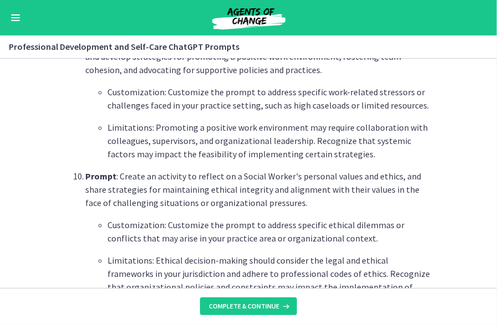
scroll to position [1729, 0]
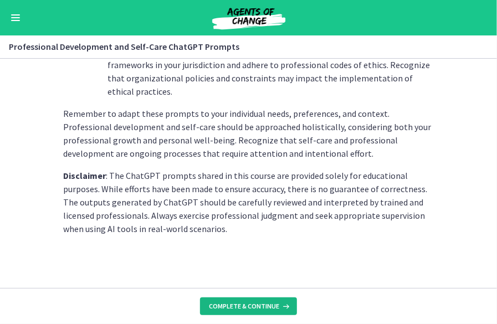
click at [224, 307] on span "Complete & continue" at bounding box center [244, 306] width 70 height 9
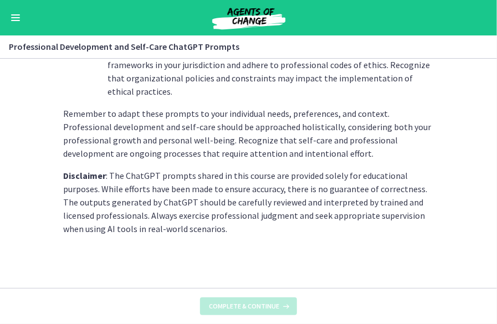
scroll to position [0, 0]
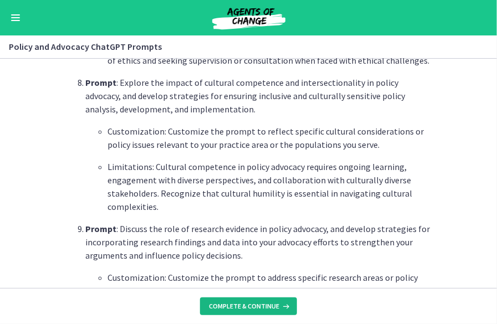
scroll to position [1351, 0]
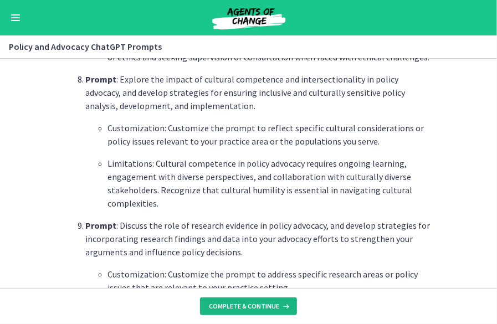
click at [248, 302] on span "Complete & continue" at bounding box center [244, 306] width 70 height 9
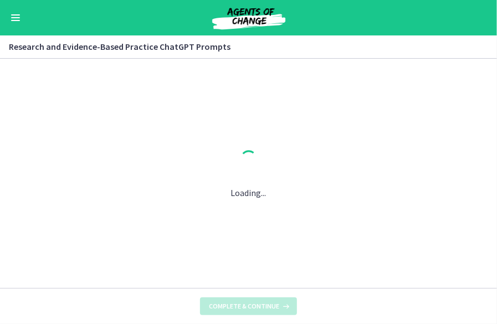
scroll to position [0, 0]
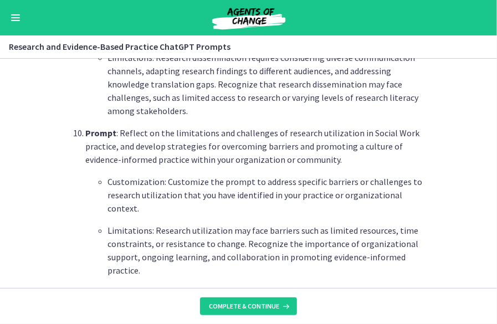
scroll to position [1621, 0]
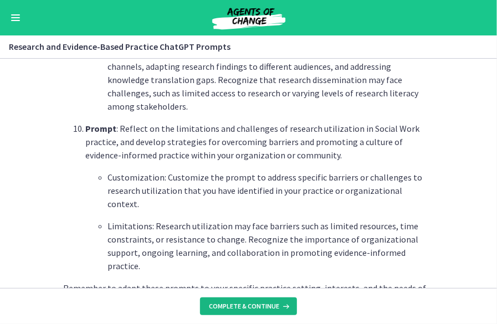
click at [259, 309] on span "Complete & continue" at bounding box center [244, 306] width 70 height 9
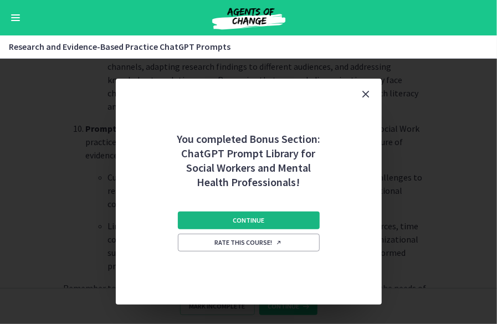
click at [275, 221] on button "Continue" at bounding box center [249, 221] width 142 height 18
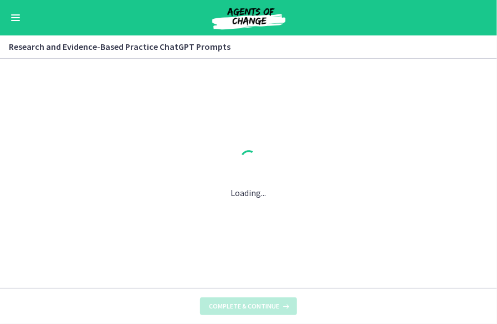
scroll to position [0, 0]
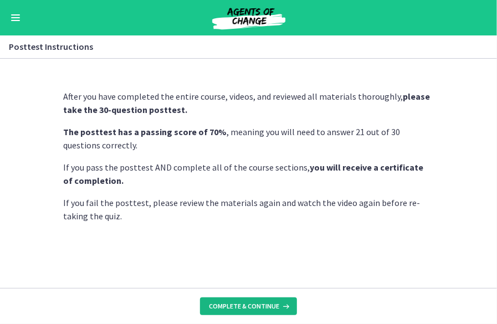
click at [256, 301] on button "Complete & continue" at bounding box center [248, 307] width 97 height 18
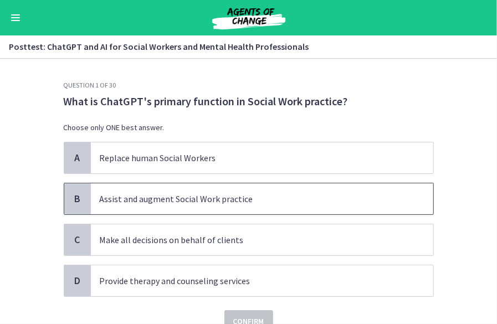
click at [197, 193] on p "Assist and augment Social Work practice" at bounding box center [251, 198] width 303 height 13
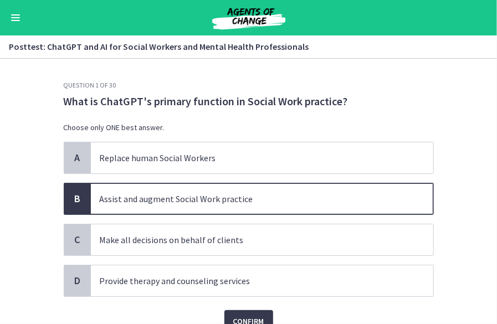
scroll to position [51, 0]
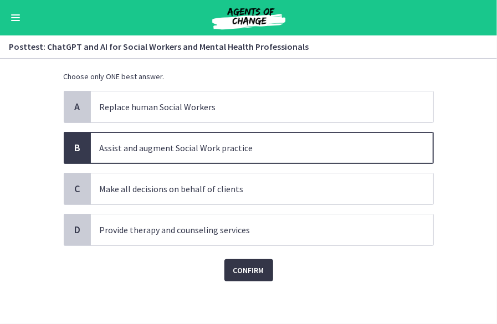
click at [246, 274] on span "Confirm" at bounding box center [248, 270] width 31 height 13
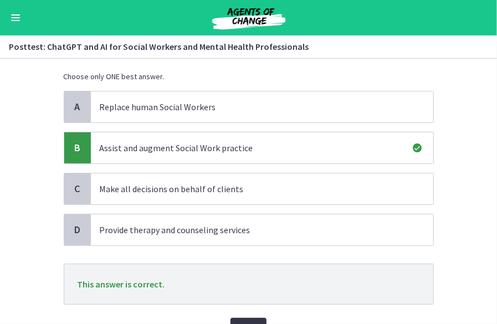
scroll to position [109, 0]
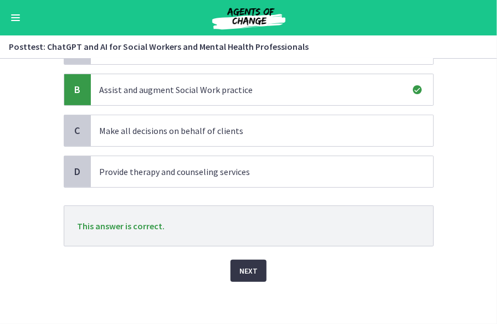
click at [245, 264] on span "Next" at bounding box center [248, 270] width 18 height 13
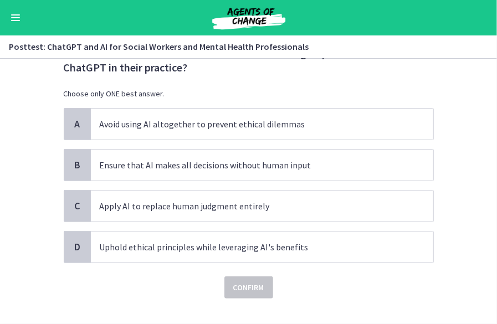
scroll to position [50, 0]
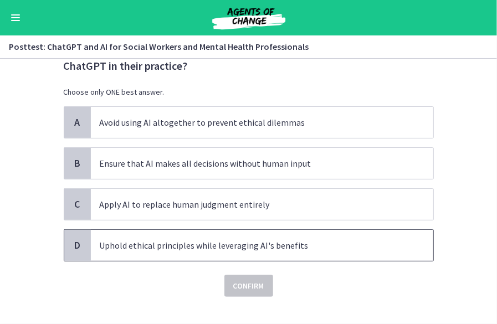
click at [161, 247] on p "Uphold ethical principles while leveraging AI's benefits" at bounding box center [251, 245] width 303 height 13
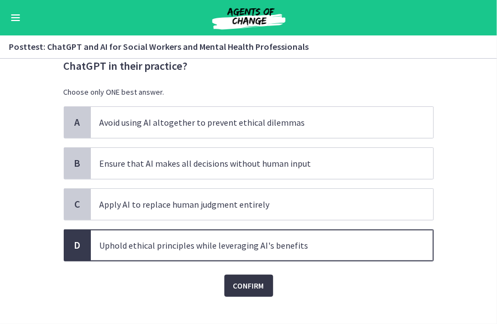
click at [233, 284] on span "Confirm" at bounding box center [248, 285] width 31 height 13
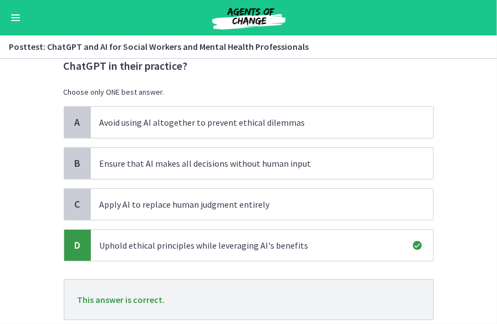
scroll to position [124, 0]
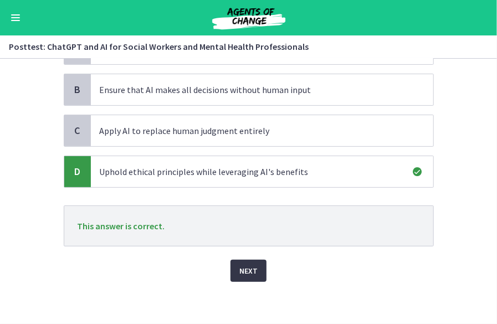
click at [242, 273] on span "Next" at bounding box center [248, 270] width 18 height 13
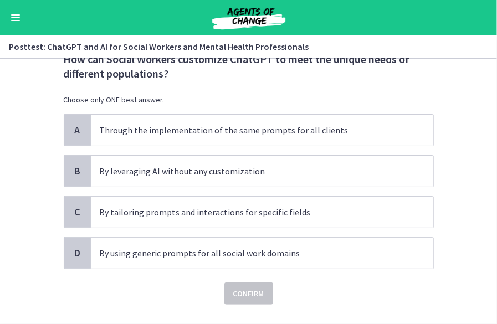
scroll to position [43, 0]
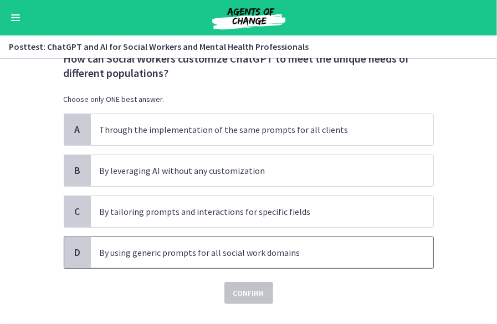
click at [186, 247] on p "By using generic prompts for all social work domains" at bounding box center [251, 252] width 303 height 13
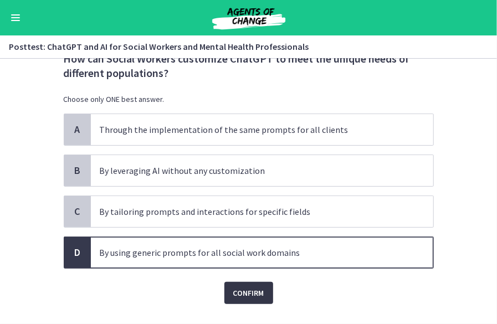
click at [242, 293] on span "Confirm" at bounding box center [248, 292] width 31 height 13
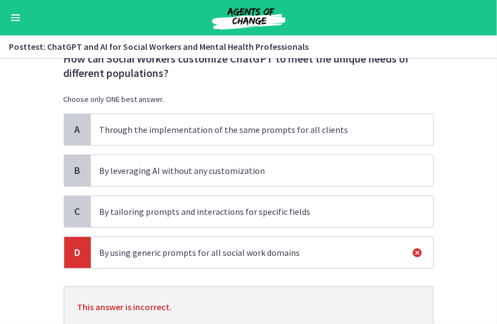
click at [192, 218] on span "By tailoring prompts and interactions for specific fields" at bounding box center [262, 211] width 342 height 31
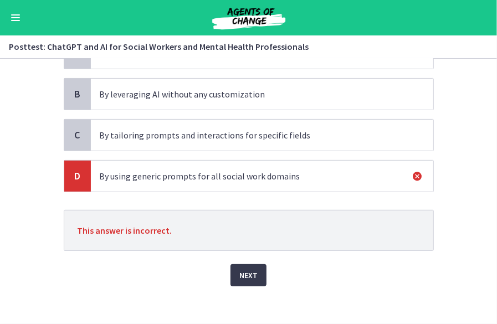
scroll to position [121, 0]
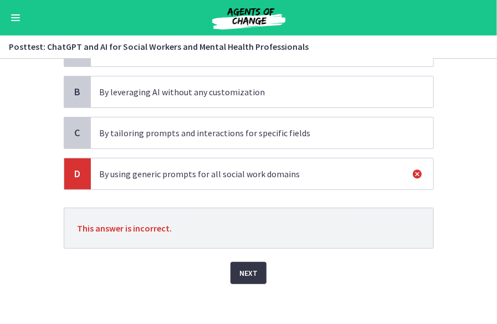
click at [250, 268] on span "Next" at bounding box center [248, 272] width 18 height 13
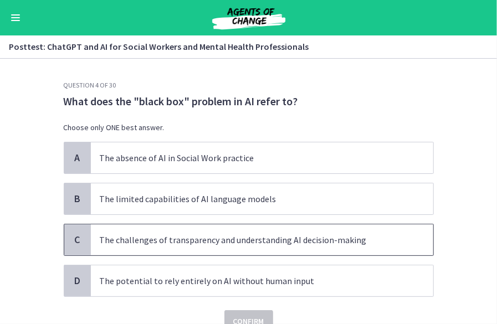
click at [252, 235] on p "The challenges of transparency and understanding AI decision-making" at bounding box center [251, 239] width 303 height 13
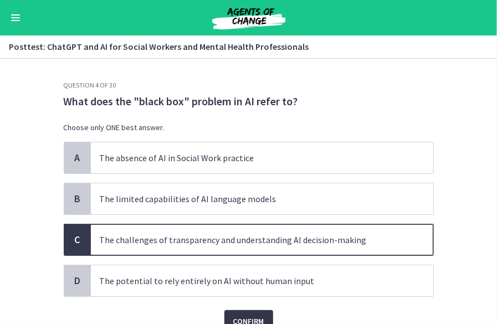
click at [252, 311] on button "Confirm" at bounding box center [248, 321] width 49 height 22
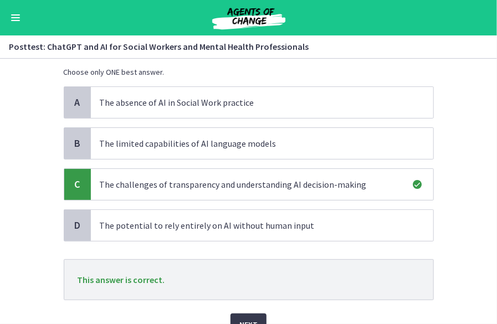
scroll to position [56, 0]
click at [244, 317] on span "Next" at bounding box center [248, 323] width 18 height 13
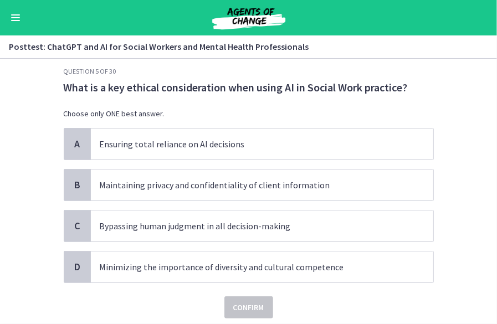
scroll to position [16, 0]
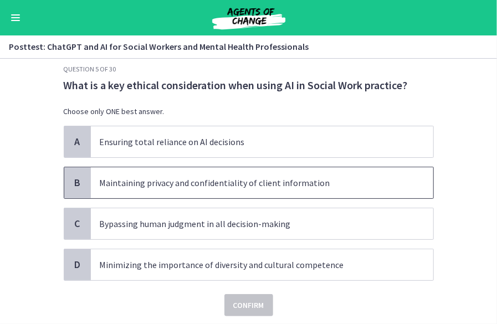
click at [155, 187] on p "Maintaining privacy and confidentiality of client information" at bounding box center [251, 182] width 303 height 13
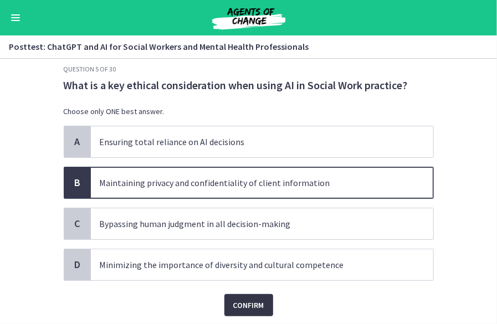
click at [245, 303] on span "Confirm" at bounding box center [248, 305] width 31 height 13
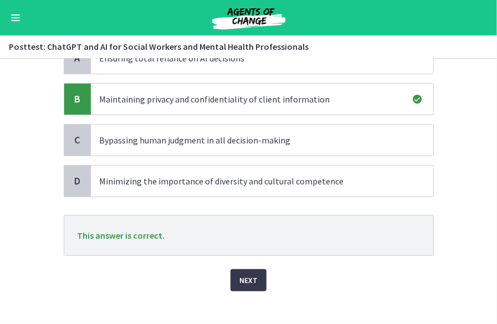
scroll to position [102, 0]
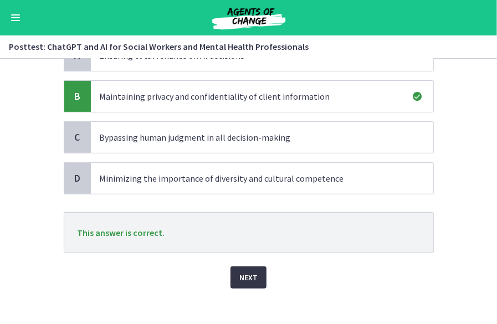
click at [235, 282] on button "Next" at bounding box center [248, 277] width 36 height 22
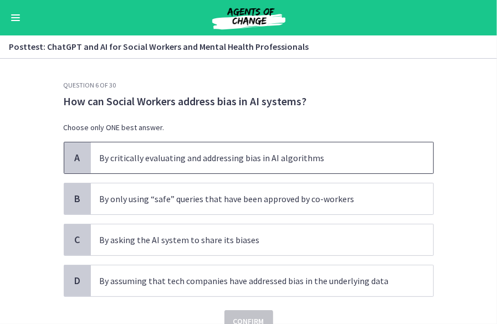
click at [102, 160] on p "By critically evaluating and addressing bias in AI algorithms" at bounding box center [251, 157] width 303 height 13
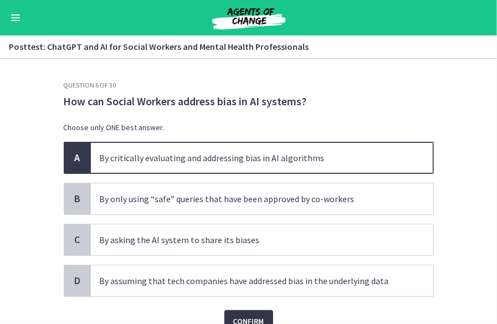
click at [246, 315] on span "Confirm" at bounding box center [248, 321] width 31 height 13
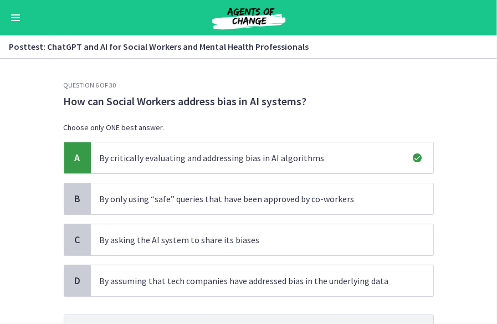
scroll to position [54, 0]
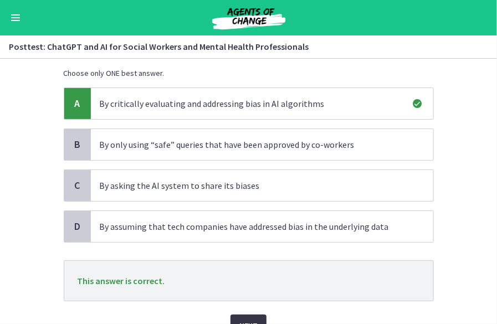
click at [245, 315] on button "Next" at bounding box center [248, 326] width 36 height 22
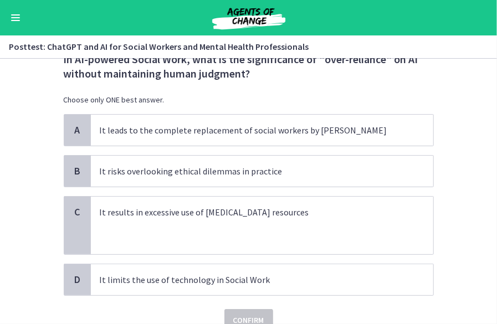
scroll to position [43, 0]
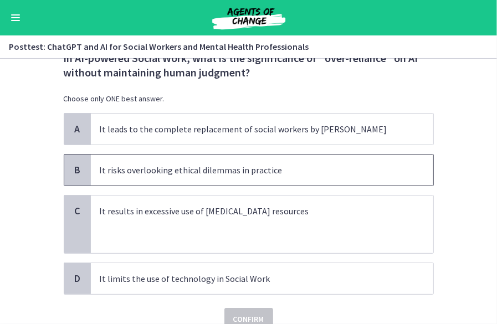
click at [146, 174] on p "It risks overlooking ethical dilemmas in practice" at bounding box center [251, 169] width 303 height 13
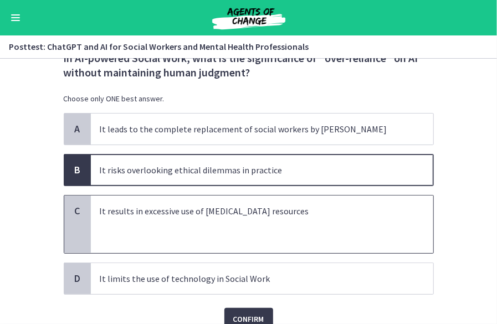
scroll to position [70, 0]
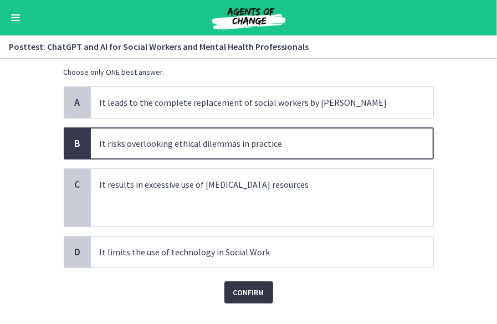
click at [240, 291] on span "Confirm" at bounding box center [248, 292] width 31 height 13
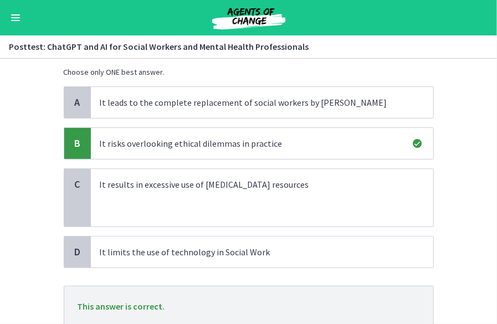
scroll to position [150, 0]
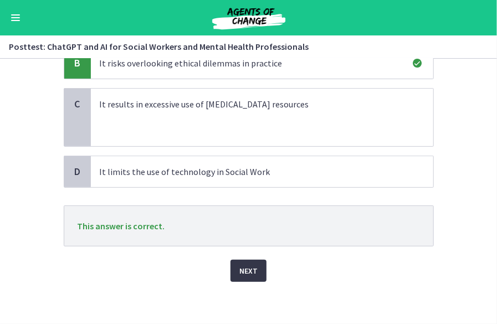
click at [242, 272] on span "Next" at bounding box center [248, 270] width 18 height 13
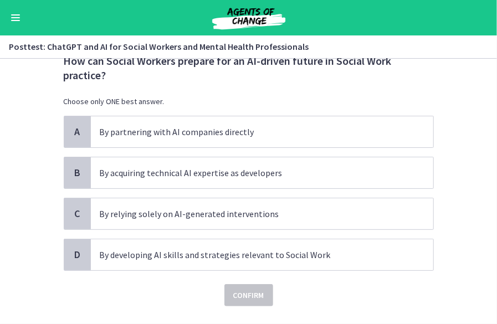
scroll to position [42, 0]
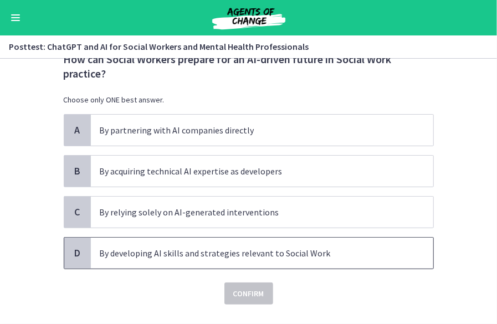
click at [121, 258] on p "By developing AI skills and strategies relevant to Social Work" at bounding box center [251, 253] width 303 height 13
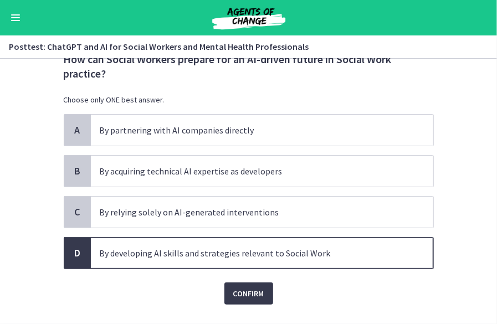
click at [241, 282] on div "Question 8 of 30 How can Social Workers prepare for an AI-driven future in Soci…" at bounding box center [249, 160] width 388 height 243
click at [241, 299] on button "Confirm" at bounding box center [248, 294] width 49 height 22
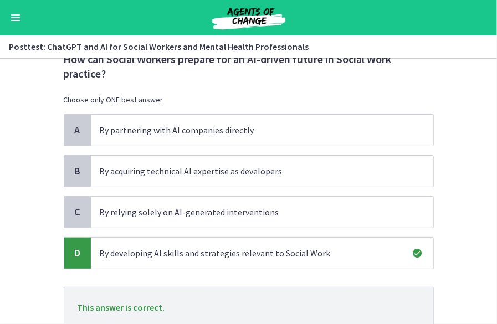
scroll to position [124, 0]
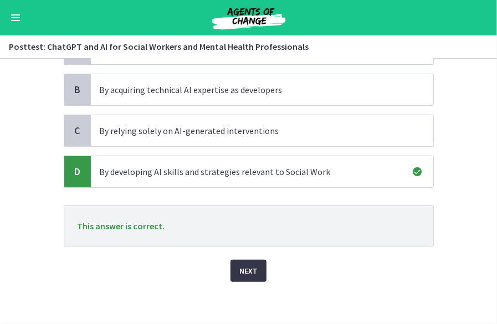
click at [253, 266] on span "Next" at bounding box center [248, 270] width 18 height 13
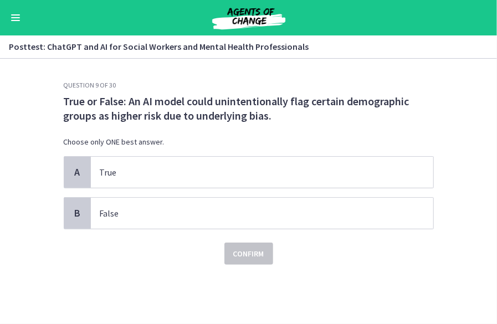
scroll to position [0, 0]
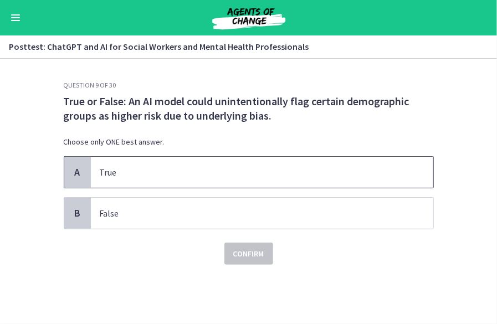
click at [119, 177] on p "True" at bounding box center [251, 172] width 303 height 13
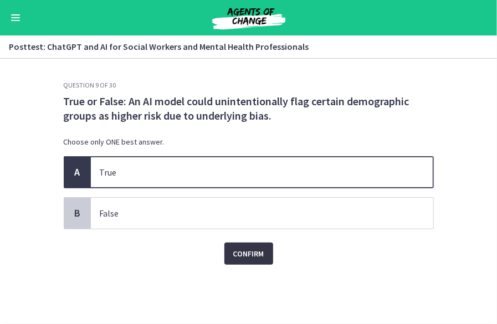
click at [259, 257] on span "Confirm" at bounding box center [248, 253] width 31 height 13
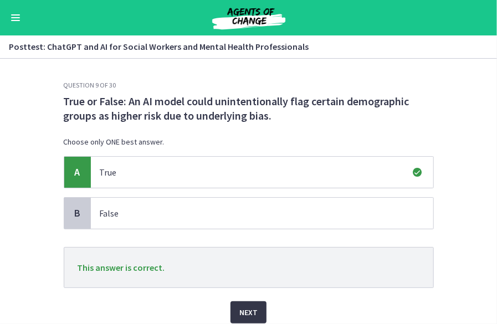
click at [248, 312] on span "Next" at bounding box center [248, 312] width 18 height 13
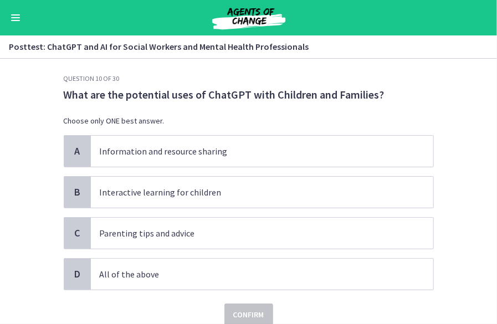
scroll to position [9, 0]
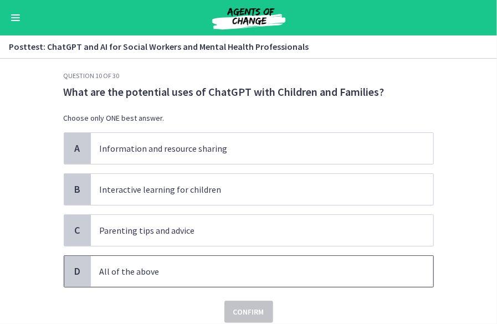
click at [166, 270] on p "All of the above" at bounding box center [251, 271] width 303 height 13
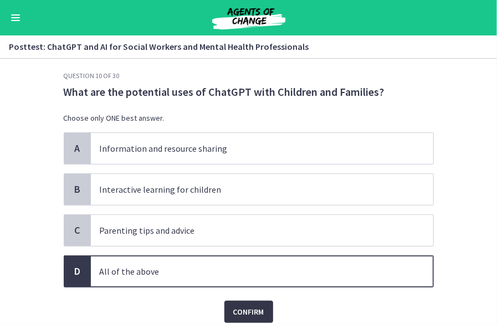
click at [257, 305] on span "Confirm" at bounding box center [248, 311] width 31 height 13
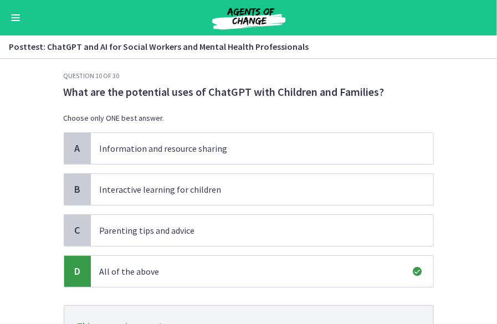
scroll to position [109, 0]
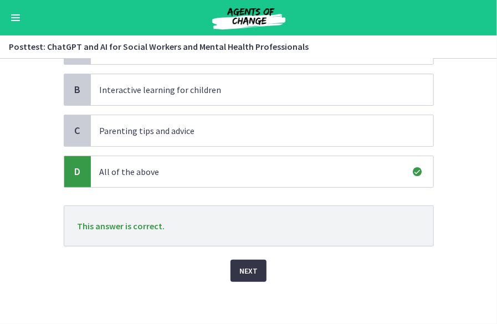
click at [243, 268] on span "Next" at bounding box center [248, 270] width 18 height 13
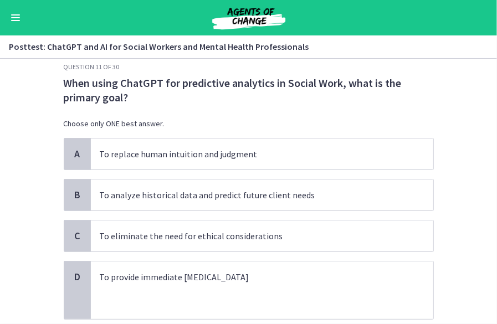
scroll to position [20, 0]
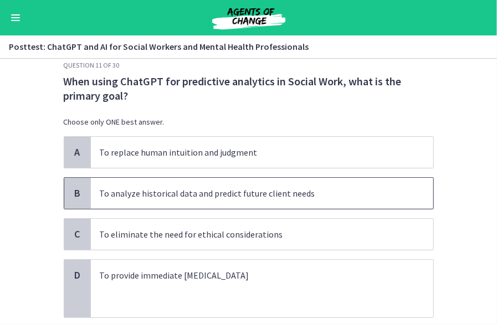
click at [162, 188] on p "To analyze historical data and predict future client needs" at bounding box center [251, 193] width 303 height 13
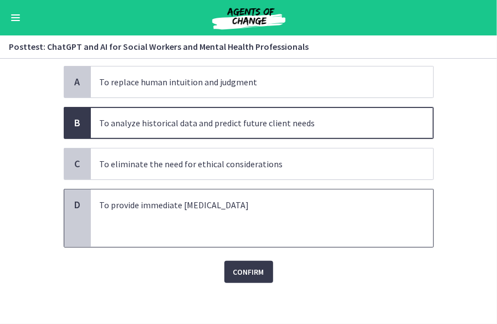
scroll to position [91, 0]
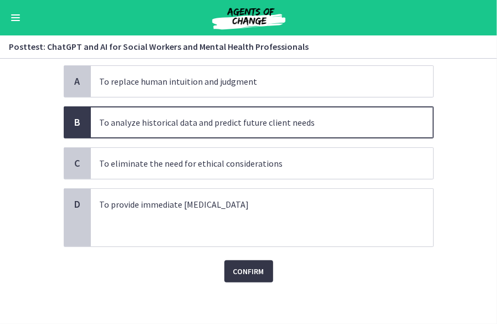
click at [248, 273] on span "Confirm" at bounding box center [248, 271] width 31 height 13
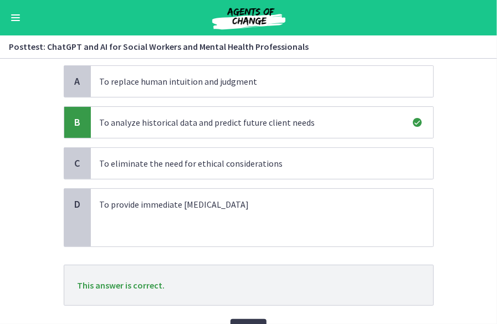
scroll to position [109, 0]
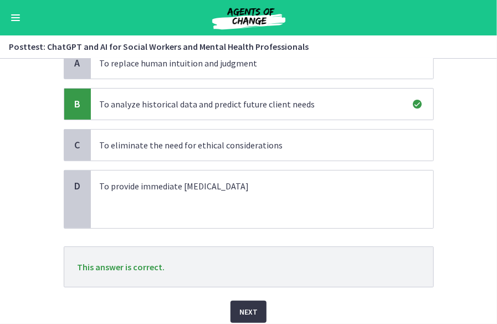
click at [239, 305] on span "Next" at bounding box center [248, 311] width 18 height 13
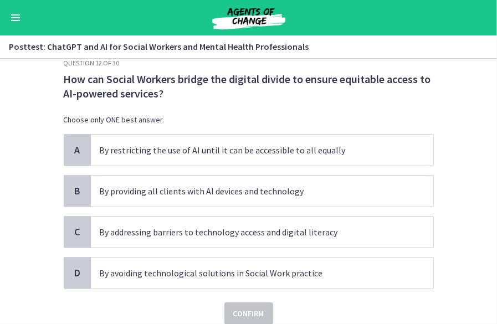
scroll to position [23, 0]
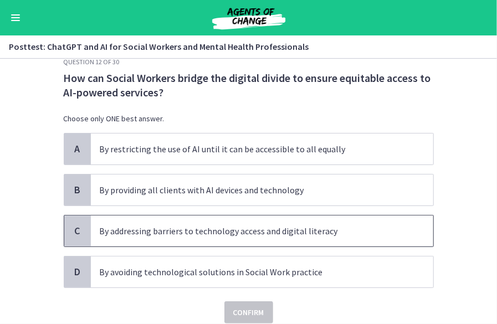
click at [151, 232] on p "By addressing barriers to technology access and digital literacy" at bounding box center [251, 230] width 303 height 13
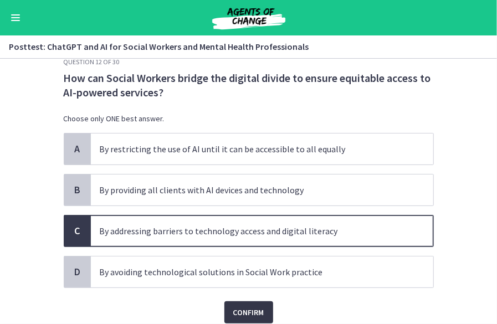
click at [244, 312] on span "Confirm" at bounding box center [248, 312] width 31 height 13
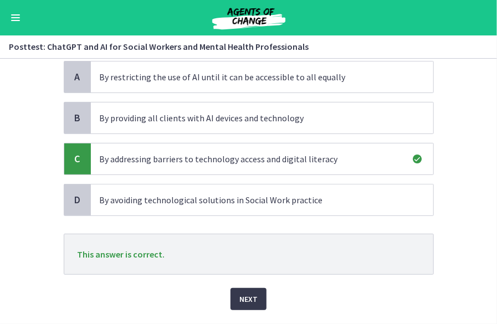
scroll to position [95, 0]
click at [239, 295] on span "Next" at bounding box center [248, 299] width 18 height 13
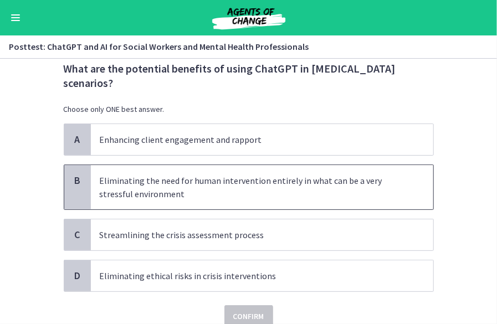
scroll to position [33, 0]
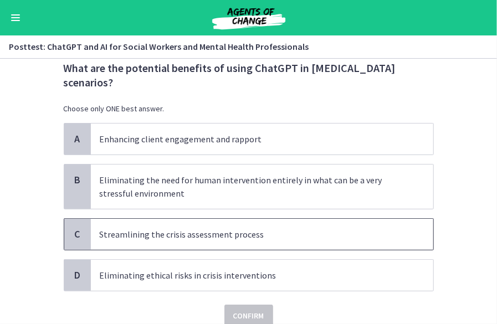
click at [208, 236] on p "Streamlining the crisis assessment process" at bounding box center [251, 234] width 303 height 13
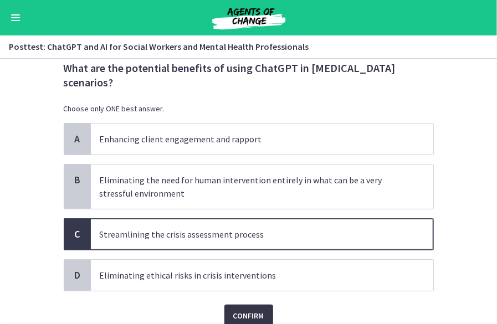
click at [248, 317] on span "Confirm" at bounding box center [248, 315] width 31 height 13
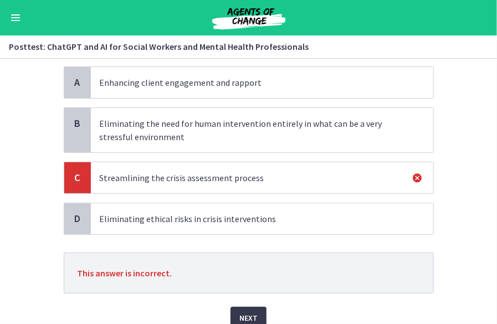
scroll to position [97, 0]
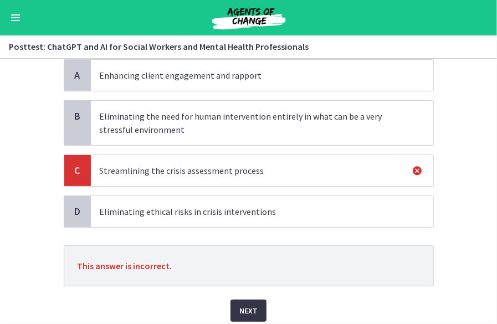
click at [246, 300] on button "Next" at bounding box center [248, 311] width 36 height 22
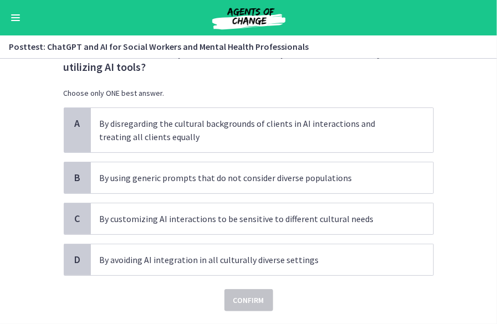
scroll to position [49, 0]
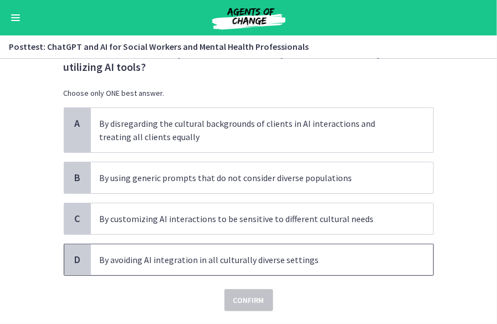
click at [154, 259] on p "By avoiding AI integration in all culturally diverse settings" at bounding box center [251, 259] width 303 height 13
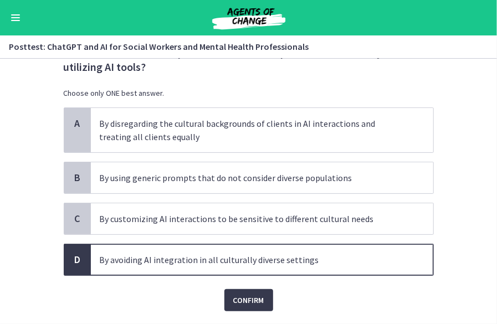
click at [154, 259] on p "By avoiding AI integration in all culturally diverse settings" at bounding box center [251, 259] width 303 height 13
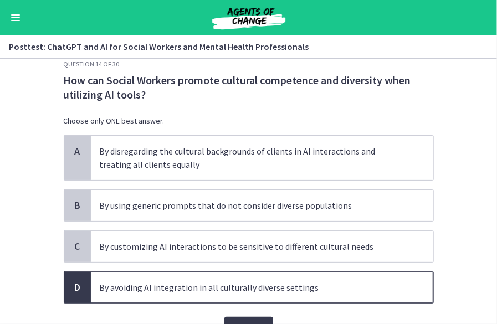
scroll to position [22, 0]
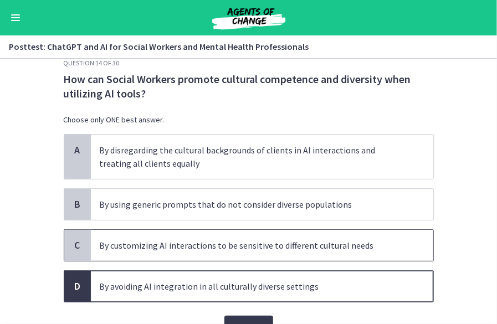
click at [148, 244] on p "By customizing AI interactions to be sensitive to different cultural needs" at bounding box center [251, 245] width 303 height 13
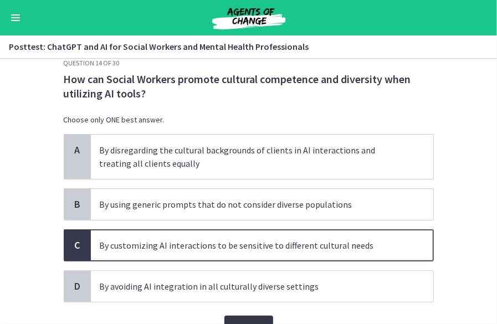
click at [257, 316] on button "Confirm" at bounding box center [248, 327] width 49 height 22
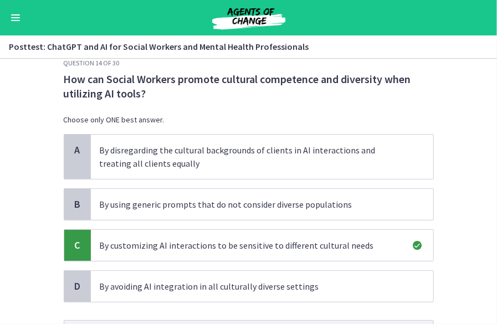
scroll to position [90, 0]
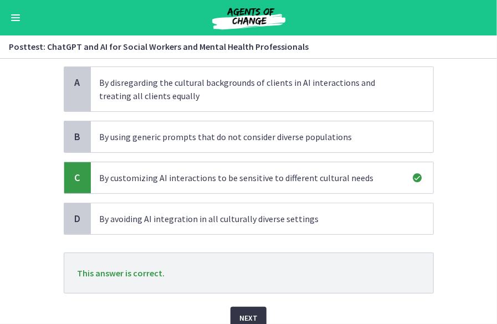
click at [252, 312] on span "Next" at bounding box center [248, 317] width 18 height 13
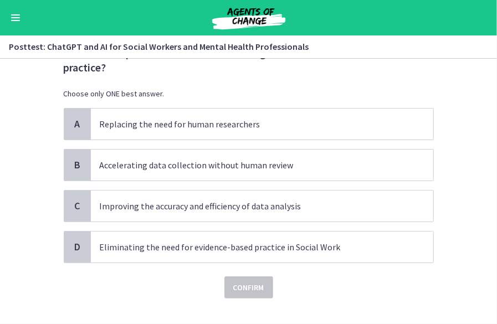
scroll to position [49, 0]
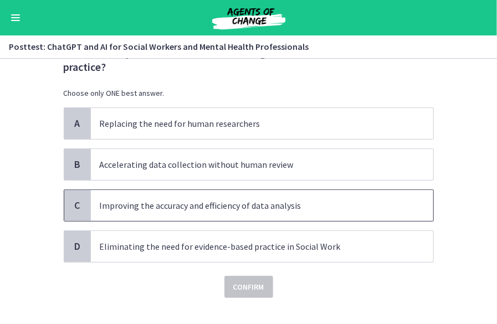
click at [193, 205] on p "Improving the accuracy and efficiency of data analysis" at bounding box center [251, 205] width 303 height 13
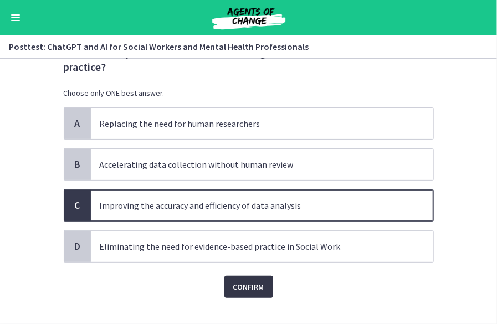
click at [258, 291] on span "Confirm" at bounding box center [248, 286] width 31 height 13
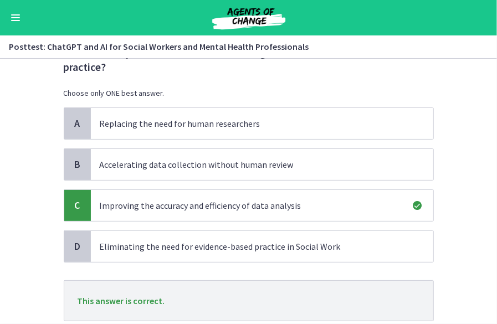
scroll to position [124, 0]
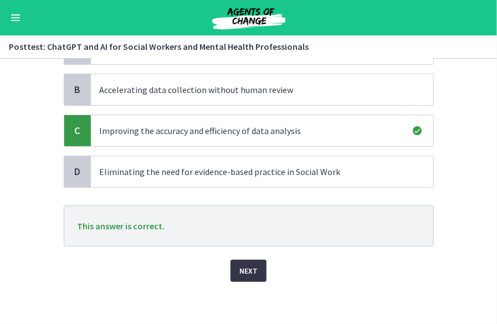
click at [240, 274] on span "Next" at bounding box center [248, 270] width 18 height 13
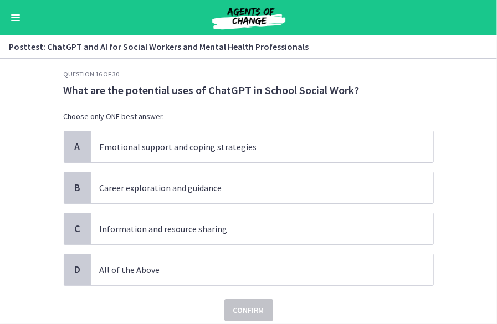
scroll to position [12, 0]
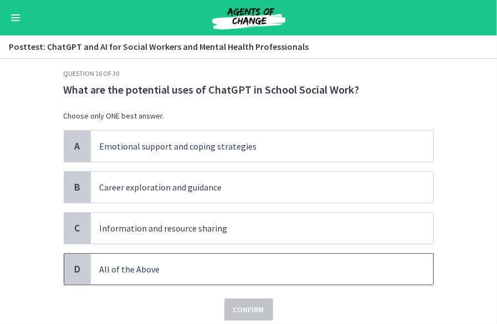
click at [150, 265] on p "All of the Above" at bounding box center [251, 269] width 303 height 13
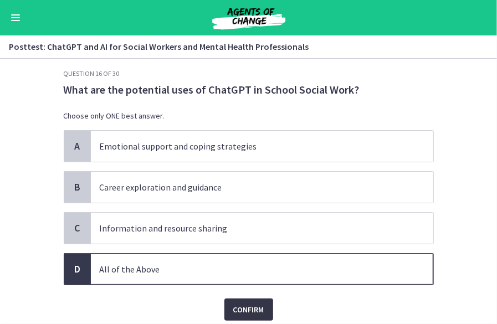
click at [237, 307] on span "Confirm" at bounding box center [248, 309] width 31 height 13
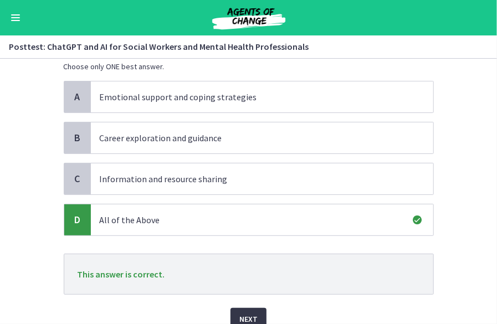
scroll to position [61, 0]
click at [247, 314] on span "Next" at bounding box center [248, 318] width 18 height 13
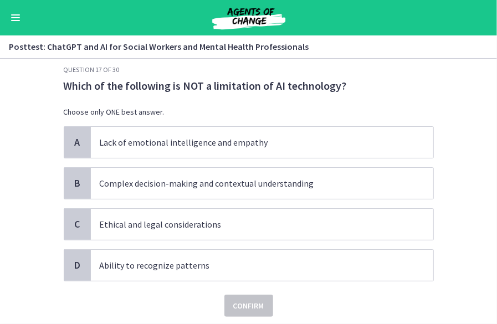
scroll to position [17, 0]
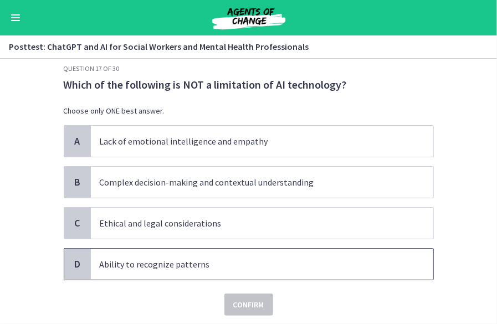
click at [120, 258] on p "Ability to recognize patterns" at bounding box center [251, 264] width 303 height 13
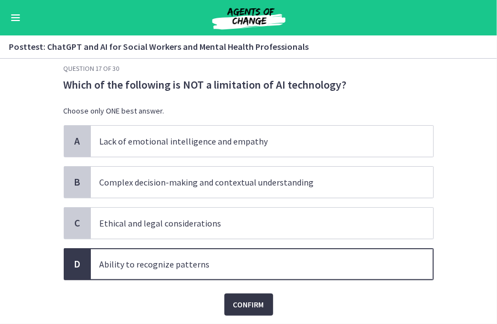
click at [246, 298] on span "Confirm" at bounding box center [248, 304] width 31 height 13
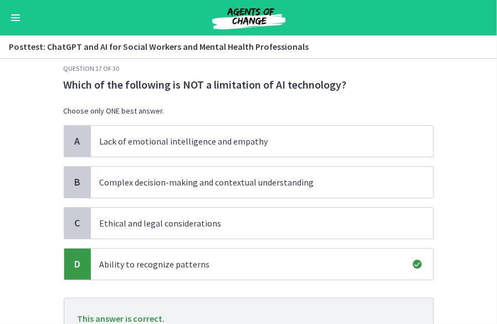
scroll to position [84, 0]
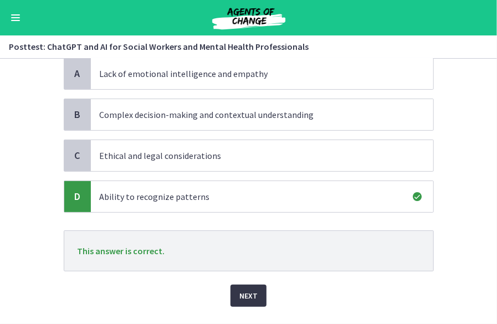
click at [242, 299] on span "Next" at bounding box center [248, 295] width 18 height 13
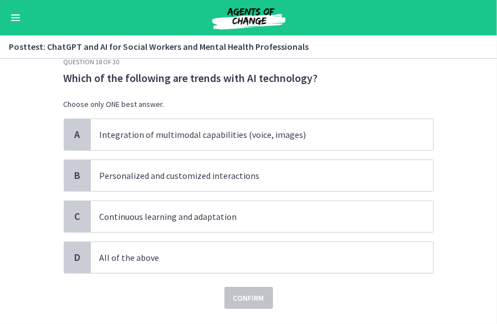
scroll to position [24, 0]
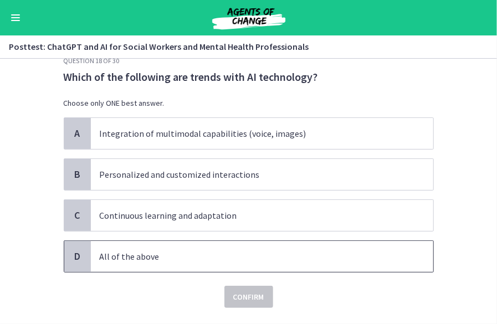
click at [133, 255] on p "All of the above" at bounding box center [251, 256] width 303 height 13
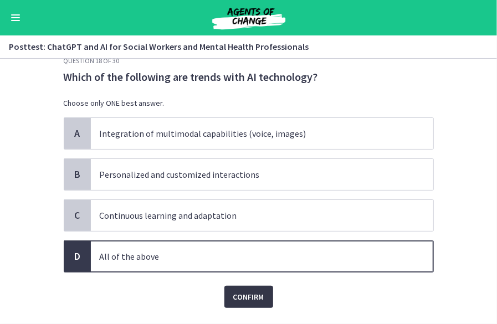
click at [247, 290] on span "Confirm" at bounding box center [248, 296] width 31 height 13
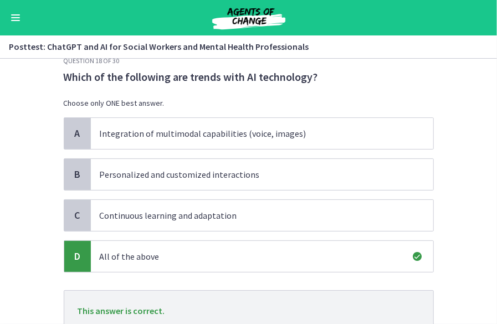
scroll to position [109, 0]
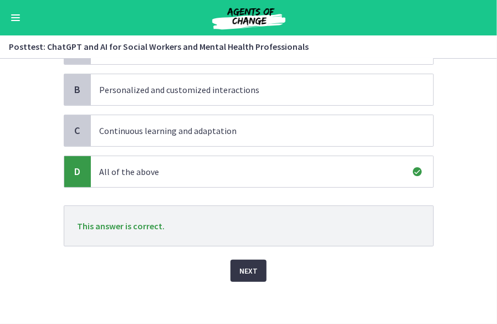
click at [252, 265] on span "Next" at bounding box center [248, 270] width 18 height 13
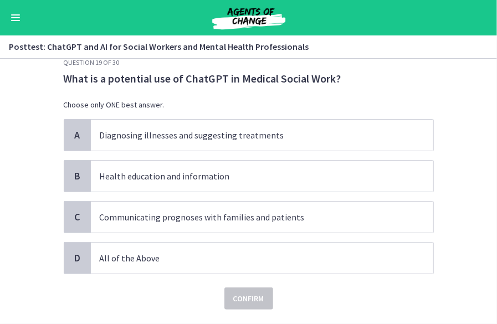
scroll to position [23, 0]
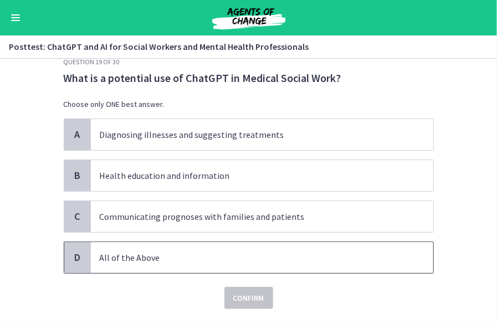
click at [119, 257] on p "All of the Above" at bounding box center [251, 257] width 303 height 13
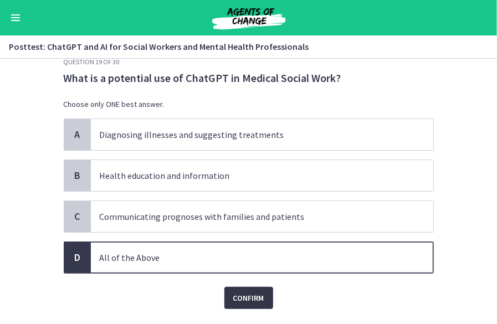
click at [248, 293] on span "Confirm" at bounding box center [248, 297] width 31 height 13
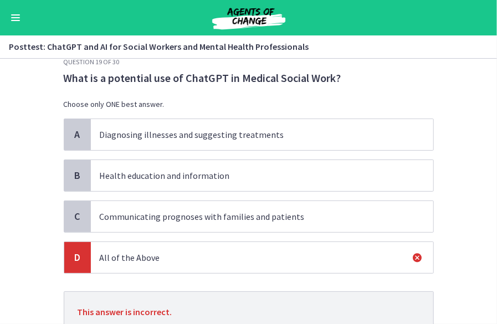
scroll to position [93, 0]
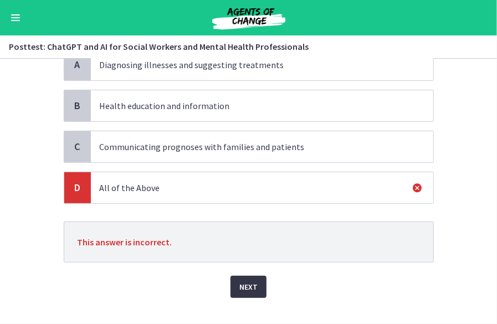
click at [256, 284] on button "Next" at bounding box center [248, 287] width 36 height 22
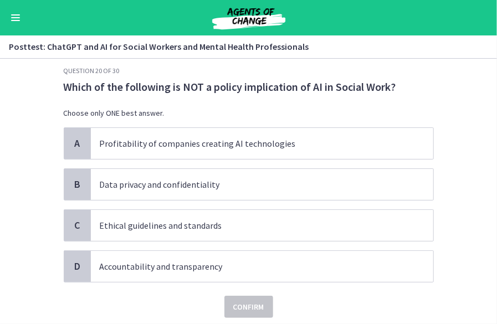
scroll to position [13, 0]
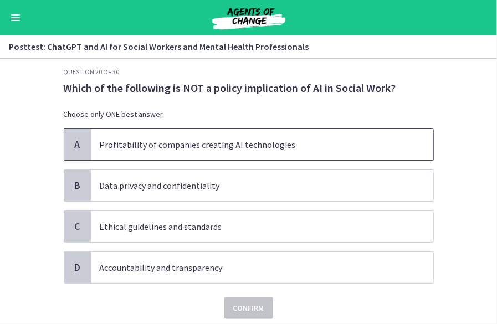
click at [184, 143] on p "Profitability of companies creating AI technologies" at bounding box center [251, 144] width 303 height 13
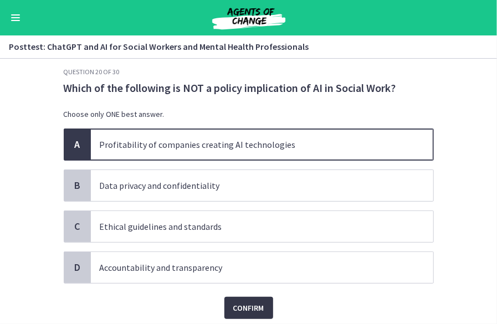
click at [244, 305] on span "Confirm" at bounding box center [248, 307] width 31 height 13
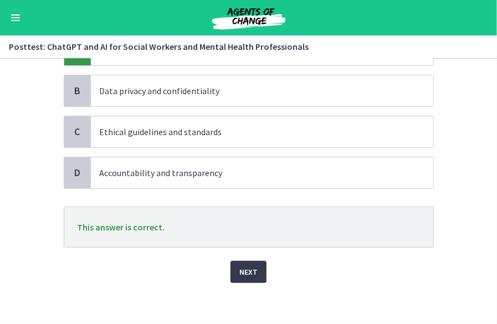
scroll to position [109, 0]
click at [249, 266] on span "Next" at bounding box center [248, 271] width 18 height 13
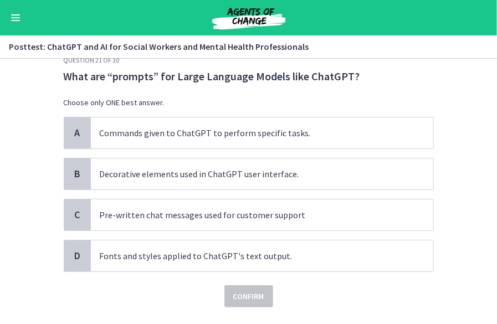
scroll to position [27, 0]
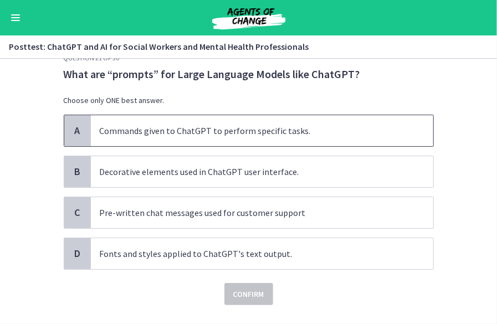
click at [132, 128] on p "Commands given to ChatGPT to perform specific tasks." at bounding box center [251, 130] width 303 height 13
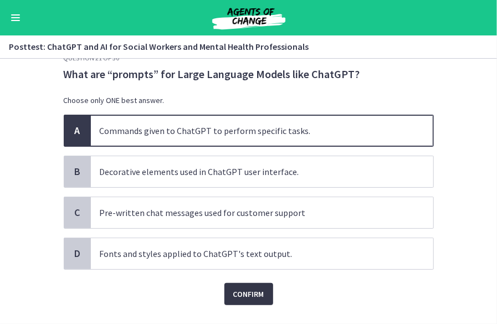
click at [243, 290] on span "Confirm" at bounding box center [248, 294] width 31 height 13
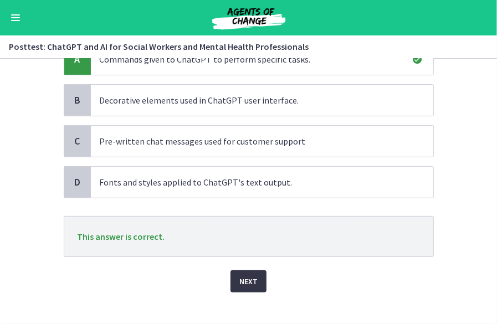
scroll to position [99, 0]
click at [248, 278] on span "Next" at bounding box center [248, 280] width 18 height 13
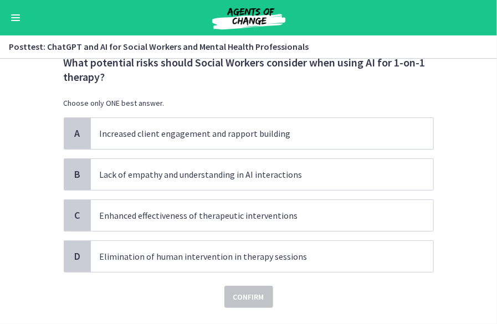
scroll to position [40, 0]
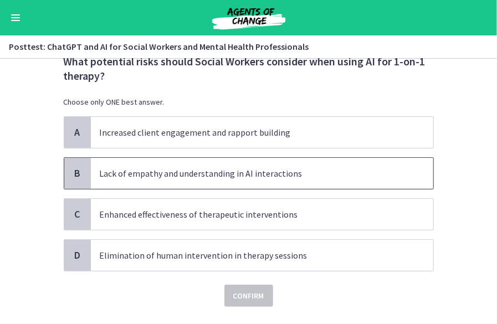
click at [149, 167] on p "Lack of empathy and understanding in AI interactions" at bounding box center [251, 173] width 303 height 13
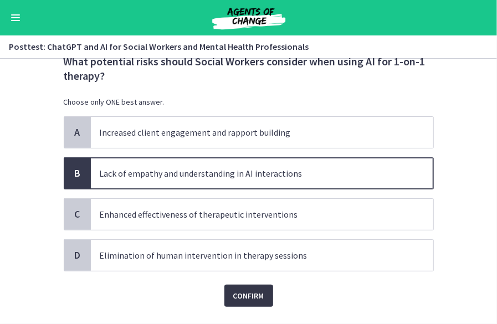
click at [245, 299] on span "Confirm" at bounding box center [248, 295] width 31 height 13
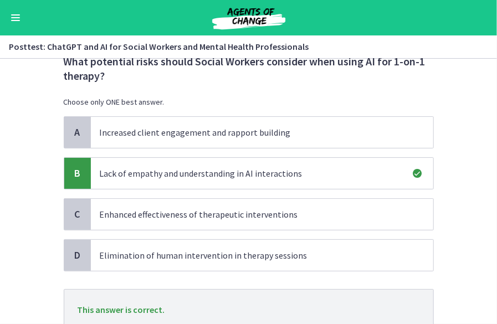
scroll to position [124, 0]
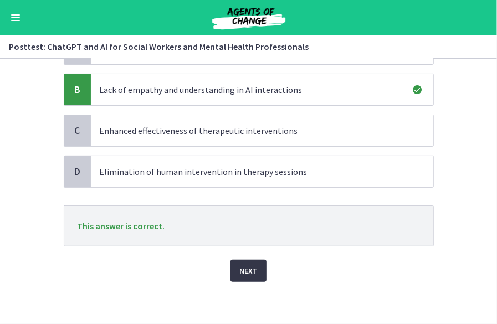
click at [243, 272] on span "Next" at bounding box center [248, 270] width 18 height 13
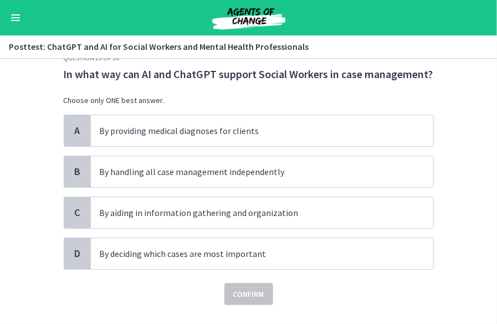
scroll to position [28, 0]
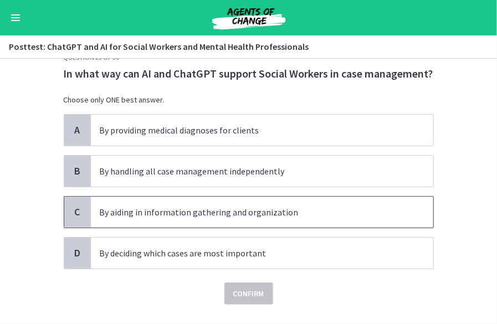
click at [125, 212] on p "By aiding in information gathering and organization" at bounding box center [251, 212] width 303 height 13
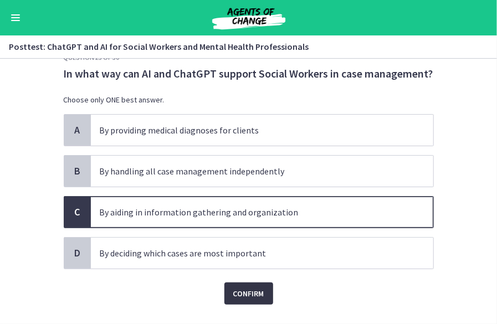
click at [238, 293] on span "Confirm" at bounding box center [248, 293] width 31 height 13
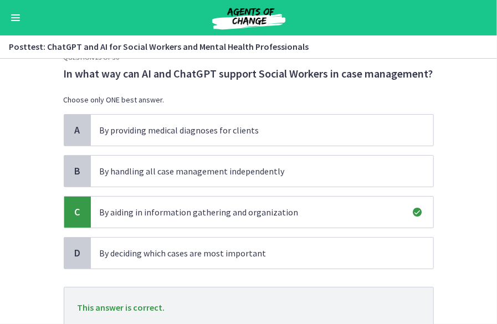
scroll to position [96, 0]
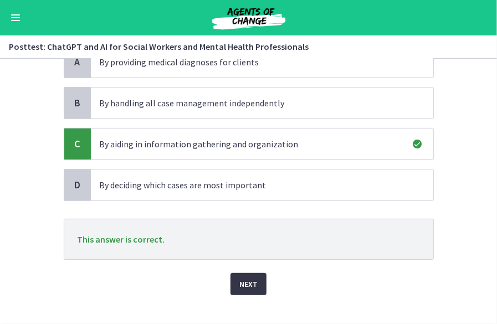
click at [242, 283] on span "Next" at bounding box center [248, 284] width 18 height 13
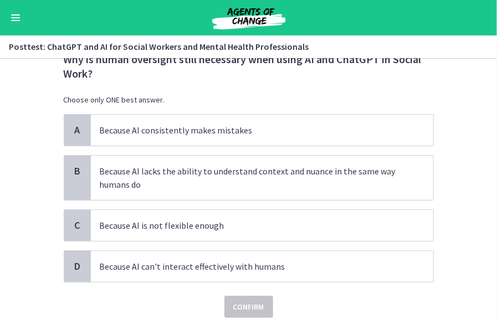
scroll to position [43, 0]
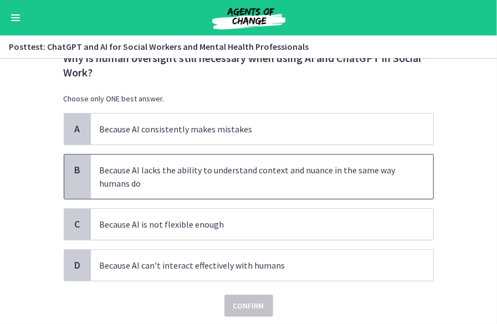
click at [185, 167] on p "Because AI lacks the ability to understand context and nuance in the same way h…" at bounding box center [251, 176] width 303 height 27
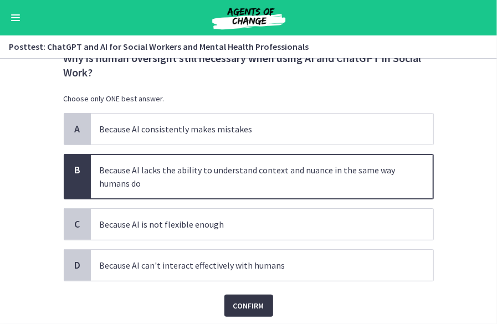
click at [249, 306] on span "Confirm" at bounding box center [248, 305] width 31 height 13
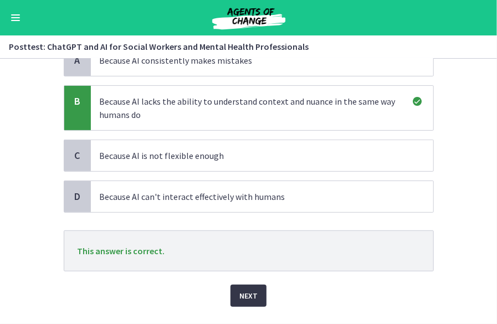
scroll to position [113, 0]
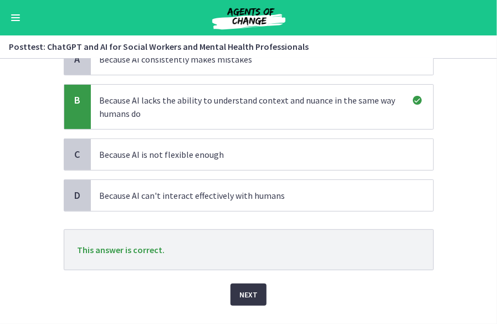
click at [245, 297] on span "Next" at bounding box center [248, 294] width 18 height 13
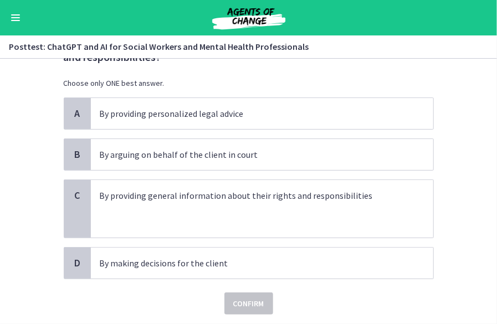
scroll to position [60, 0]
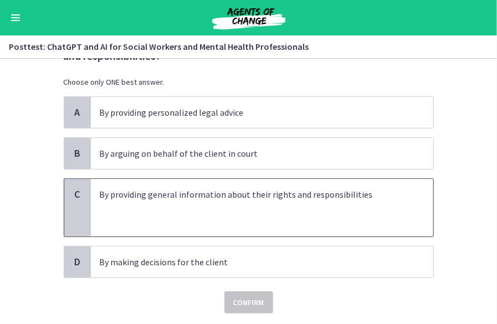
click at [153, 216] on p at bounding box center [251, 220] width 303 height 13
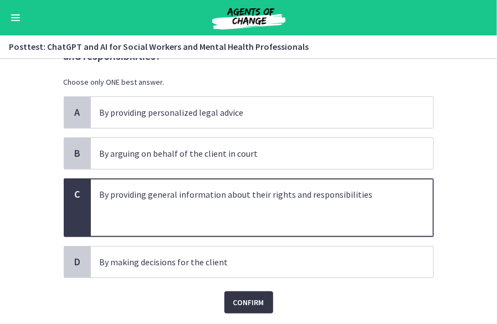
click at [262, 301] on button "Confirm" at bounding box center [248, 302] width 49 height 22
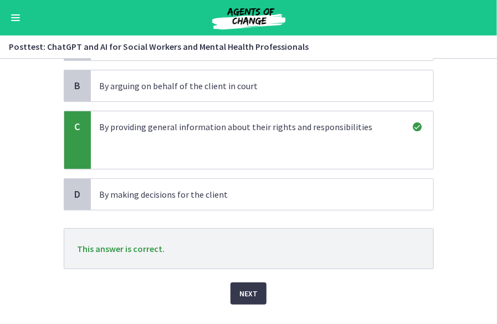
scroll to position [129, 0]
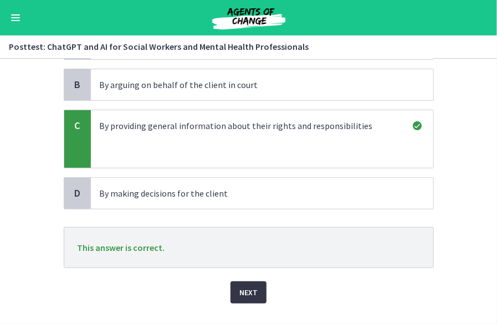
click at [252, 294] on span "Next" at bounding box center [248, 292] width 18 height 13
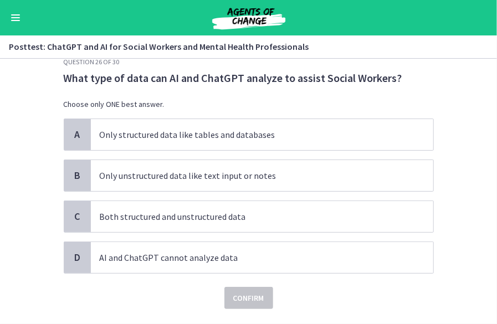
scroll to position [24, 0]
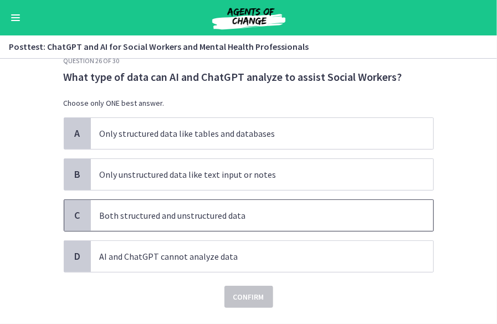
click at [146, 218] on p "Both structured and unstructured data" at bounding box center [251, 215] width 303 height 13
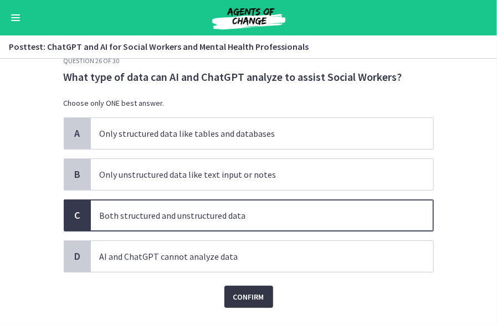
click at [233, 296] on span "Confirm" at bounding box center [248, 296] width 31 height 13
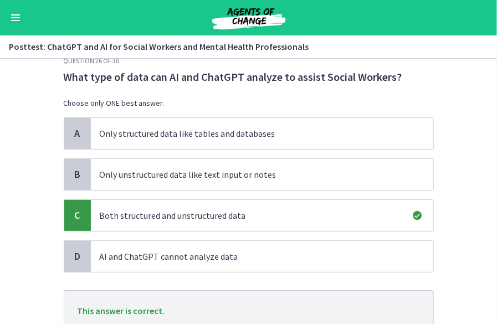
scroll to position [109, 0]
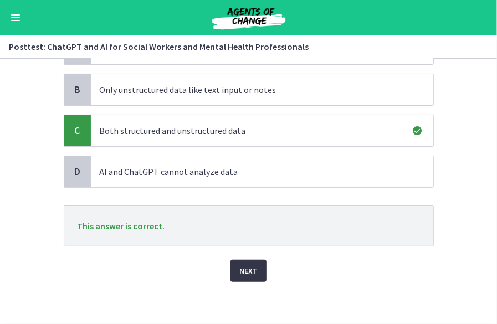
click at [247, 275] on span "Next" at bounding box center [248, 270] width 18 height 13
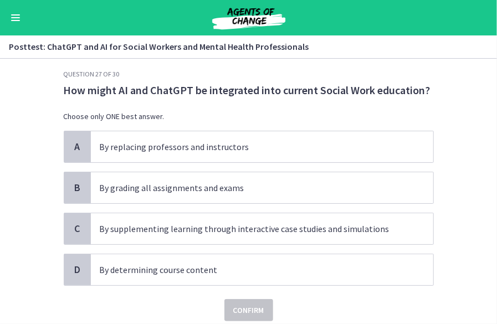
scroll to position [12, 0]
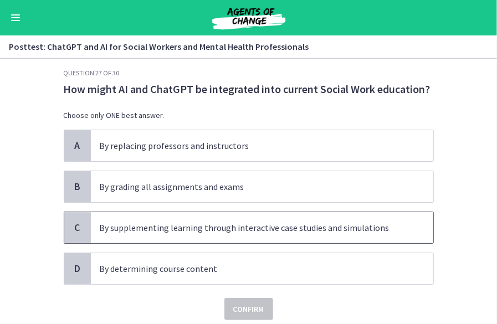
click at [142, 226] on p "By supplementing learning through interactive case studies and simulations" at bounding box center [251, 227] width 303 height 13
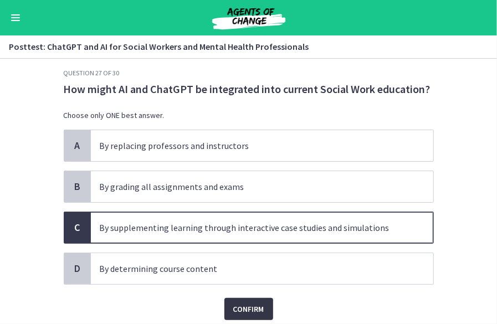
click at [238, 303] on span "Confirm" at bounding box center [248, 309] width 31 height 13
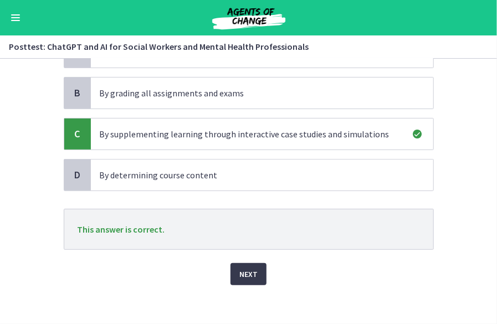
scroll to position [109, 0]
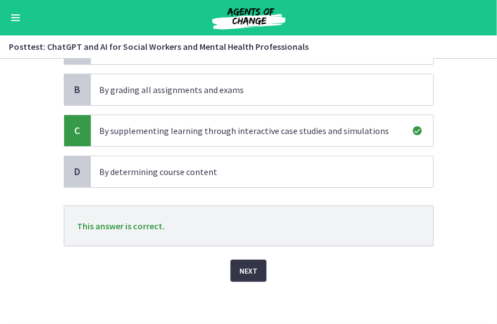
click at [243, 266] on span "Next" at bounding box center [248, 270] width 18 height 13
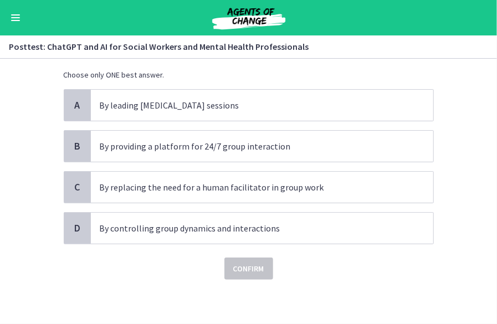
scroll to position [0, 0]
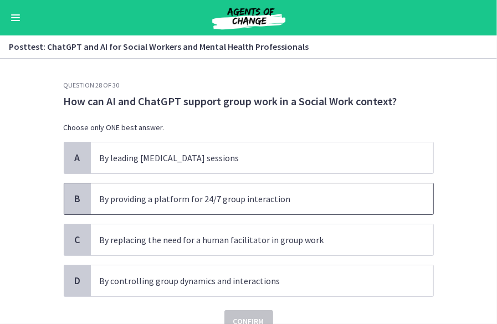
click at [167, 197] on p "By providing a platform for 24/7 group interaction" at bounding box center [251, 198] width 303 height 13
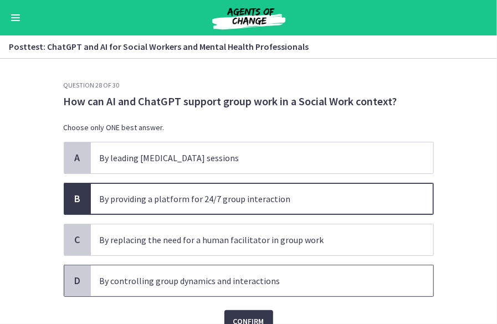
scroll to position [18, 0]
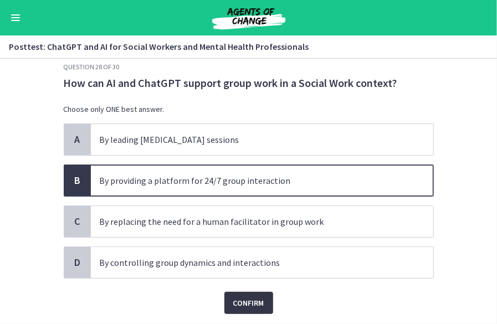
click at [247, 304] on span "Confirm" at bounding box center [248, 302] width 31 height 13
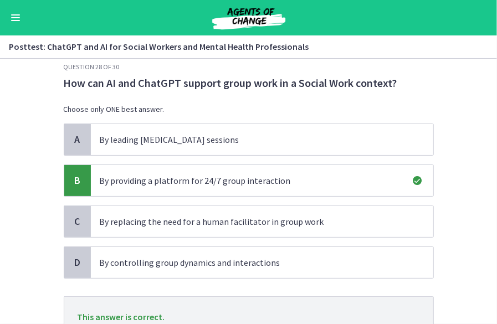
scroll to position [109, 0]
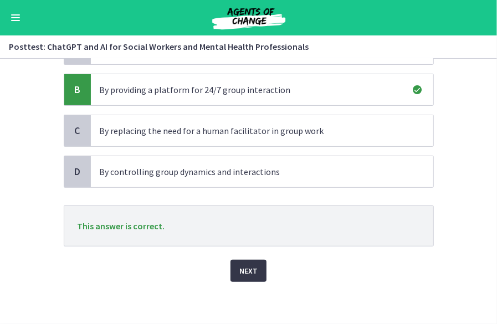
click at [244, 264] on span "Next" at bounding box center [248, 270] width 18 height 13
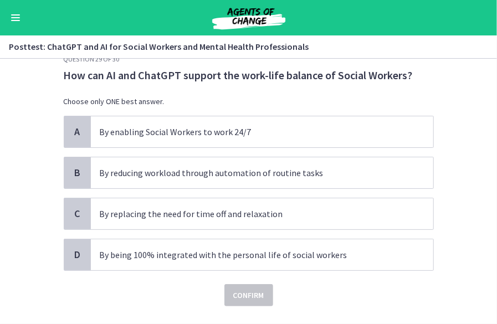
scroll to position [27, 0]
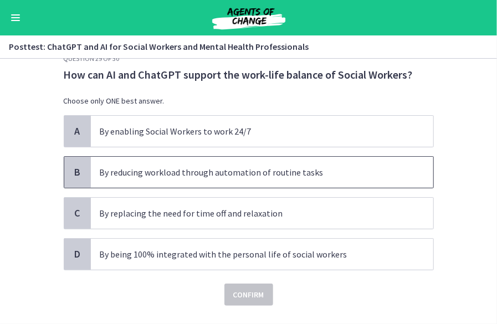
click at [92, 160] on span "By reducing workload through automation of routine tasks" at bounding box center [262, 172] width 342 height 31
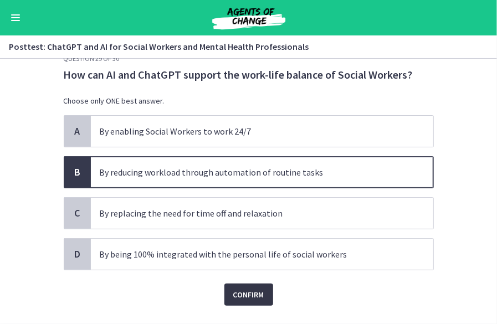
click at [239, 284] on button "Confirm" at bounding box center [248, 295] width 49 height 22
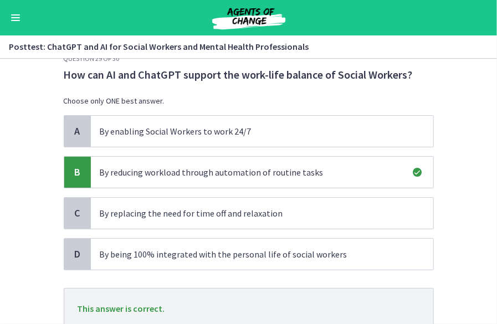
scroll to position [109, 0]
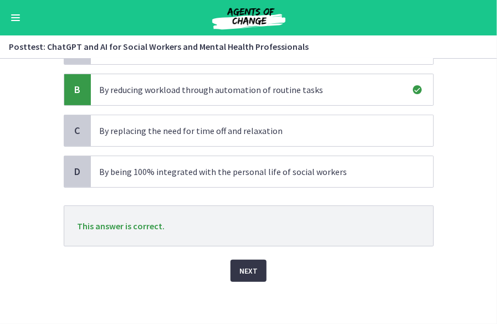
click at [242, 264] on span "Next" at bounding box center [248, 270] width 18 height 13
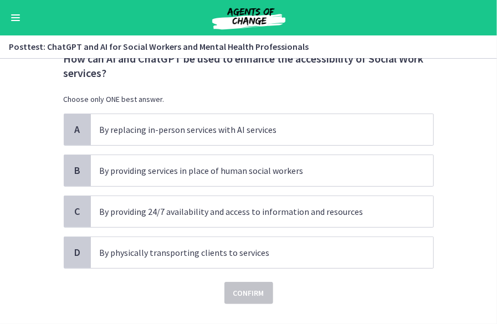
scroll to position [43, 0]
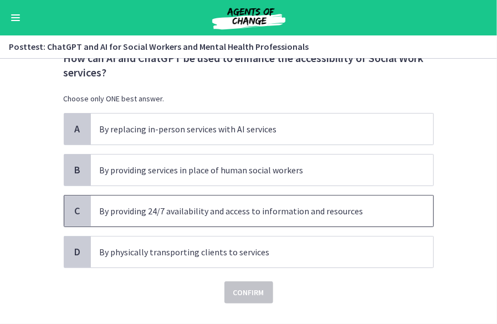
click at [148, 196] on span "By providing 24/7 availability and access to information and resources" at bounding box center [262, 211] width 342 height 31
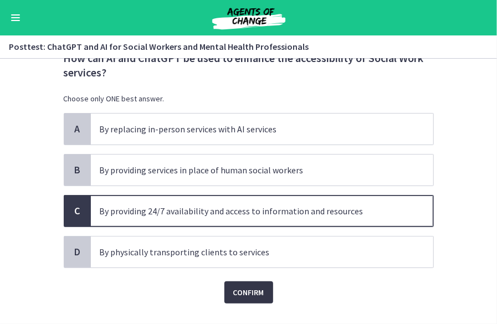
click at [238, 289] on span "Confirm" at bounding box center [248, 292] width 31 height 13
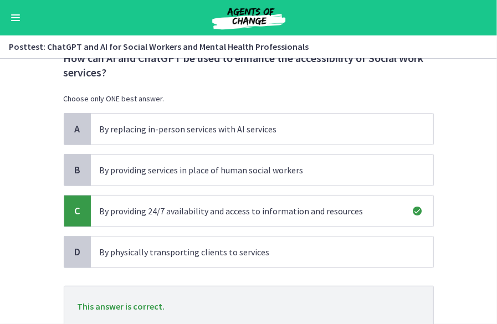
scroll to position [124, 0]
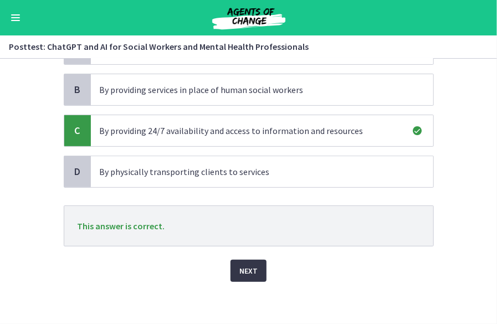
click at [246, 264] on span "Next" at bounding box center [248, 270] width 18 height 13
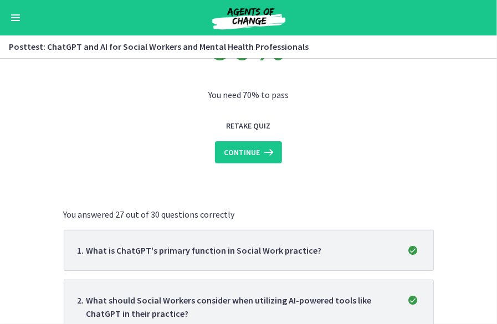
scroll to position [100, 0]
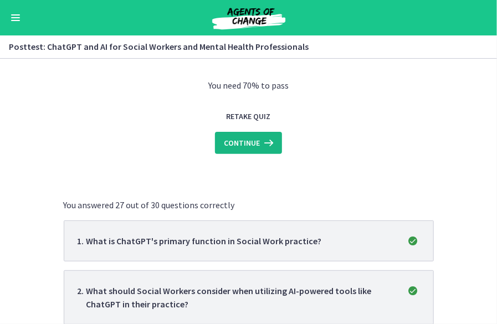
click at [250, 147] on span "Continue" at bounding box center [242, 142] width 36 height 13
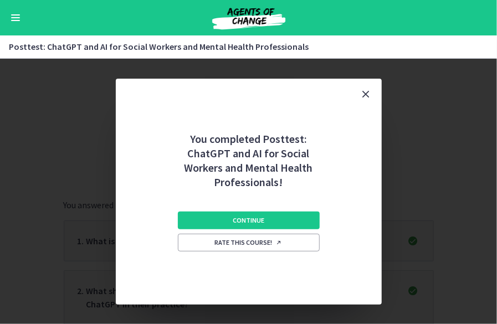
scroll to position [0, 0]
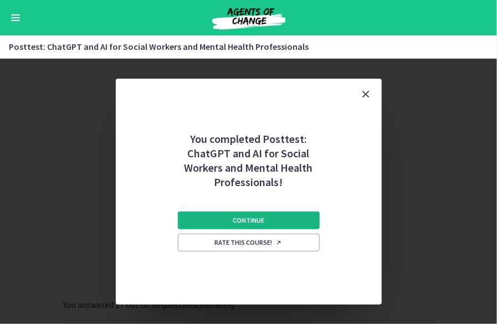
click at [275, 218] on button "Continue" at bounding box center [249, 221] width 142 height 18
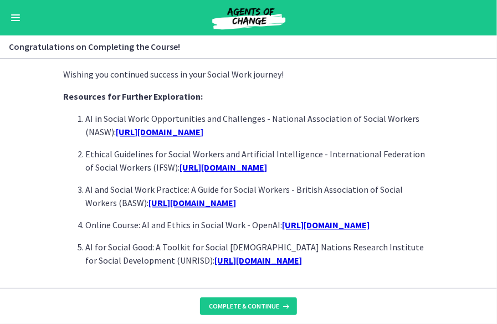
scroll to position [1006, 0]
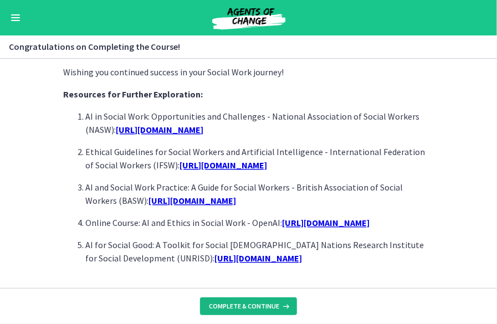
click at [276, 306] on span "Complete & continue" at bounding box center [244, 306] width 70 height 9
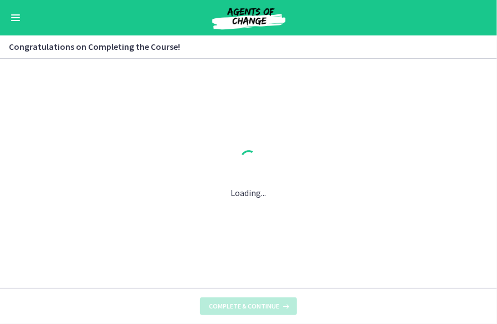
scroll to position [0, 0]
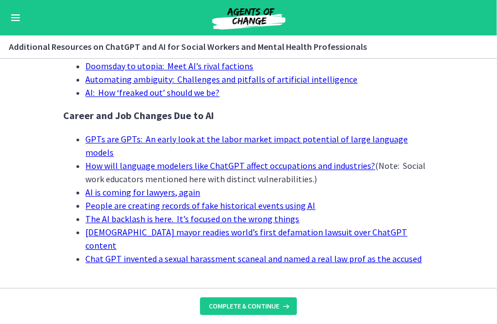
scroll to position [1186, 0]
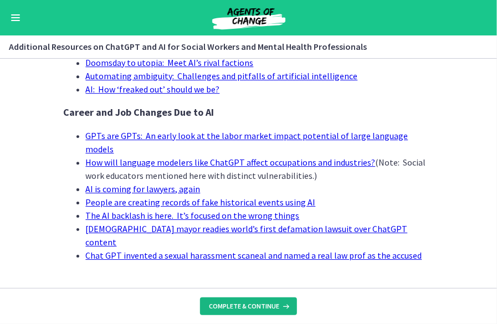
click at [263, 301] on button "Complete & continue" at bounding box center [248, 307] width 97 height 18
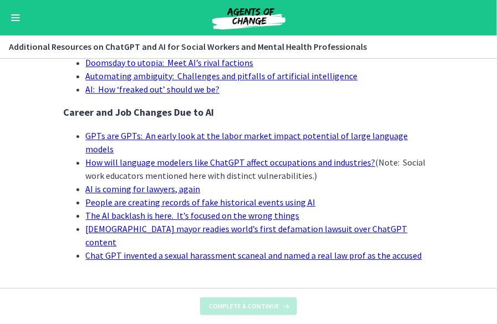
scroll to position [0, 0]
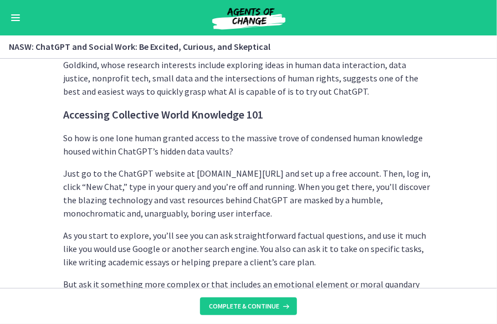
scroll to position [847, 0]
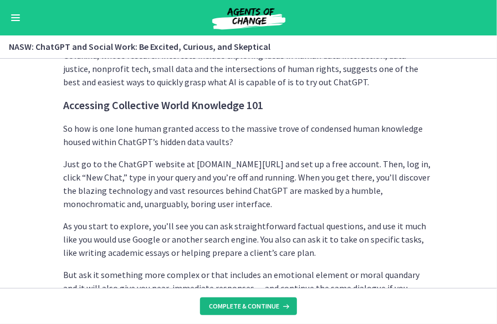
click at [250, 307] on span "Complete & continue" at bounding box center [244, 306] width 70 height 9
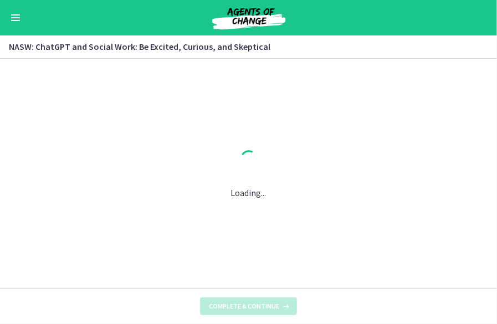
scroll to position [0, 0]
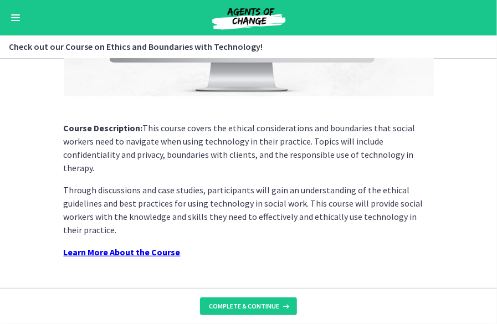
scroll to position [247, 0]
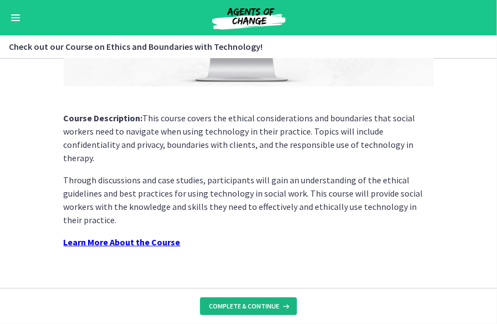
click at [255, 309] on span "Complete & continue" at bounding box center [244, 306] width 70 height 9
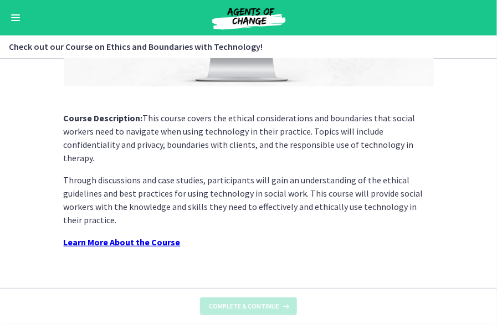
scroll to position [0, 0]
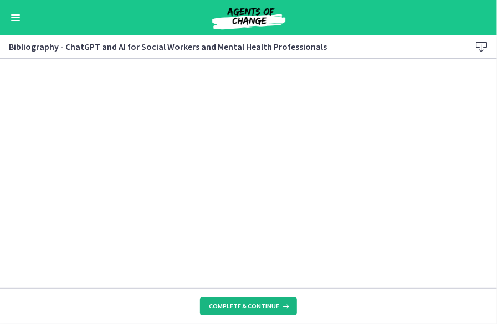
click at [230, 300] on button "Complete & continue" at bounding box center [248, 307] width 97 height 18
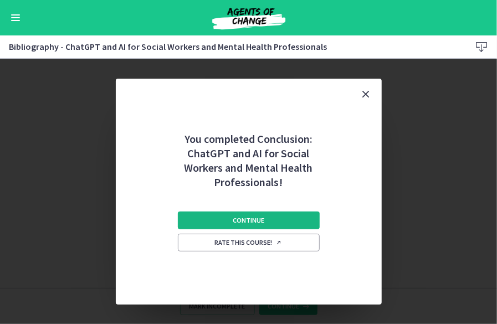
click at [260, 218] on span "Continue" at bounding box center [249, 220] width 32 height 9
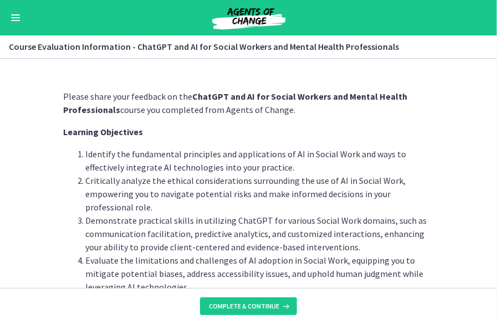
scroll to position [85, 0]
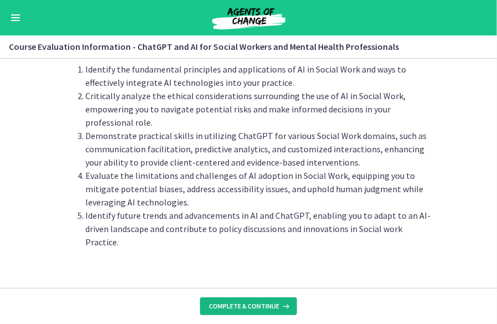
click at [259, 301] on button "Complete & continue" at bounding box center [248, 307] width 97 height 18
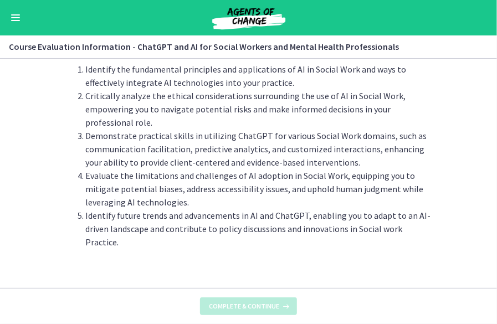
scroll to position [0, 0]
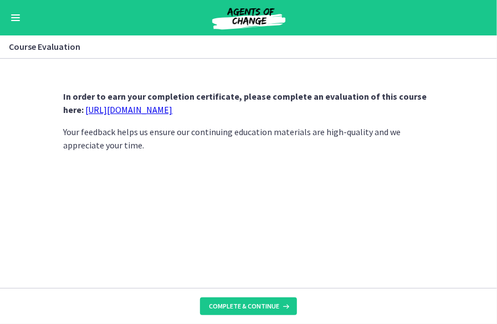
click at [150, 107] on link "https://forms.gle/jm1zbfhChZ2exBv78" at bounding box center [129, 109] width 87 height 11
click at [264, 302] on span "Complete & continue" at bounding box center [244, 306] width 70 height 9
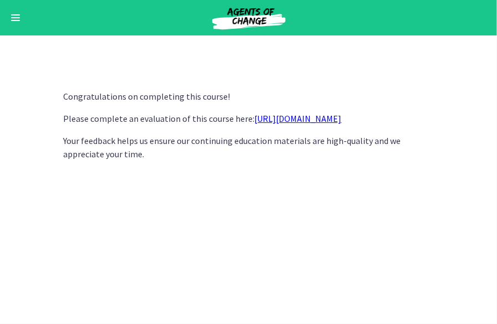
click at [335, 118] on link "[URL][DOMAIN_NAME]" at bounding box center [298, 118] width 87 height 11
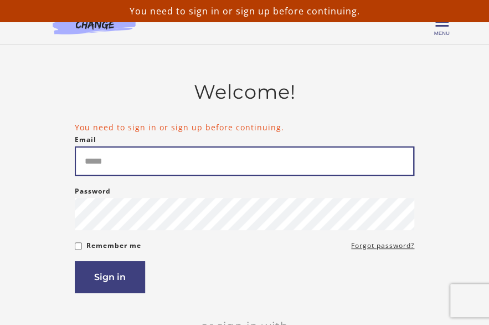
click at [209, 166] on input "Email" at bounding box center [245, 160] width 340 height 29
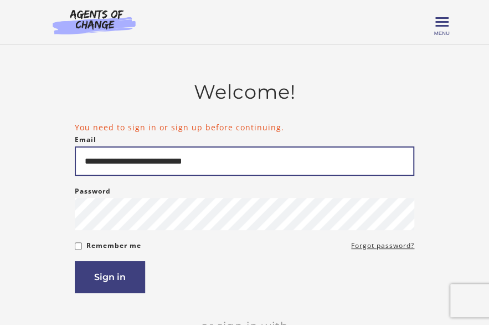
type input "**********"
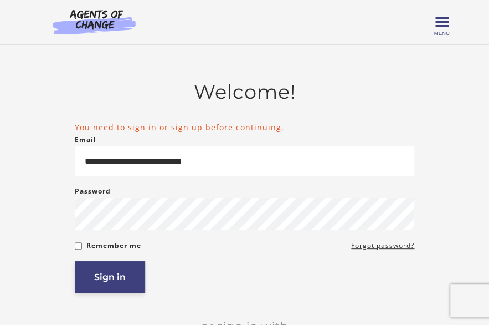
click at [114, 276] on button "Sign in" at bounding box center [110, 277] width 70 height 32
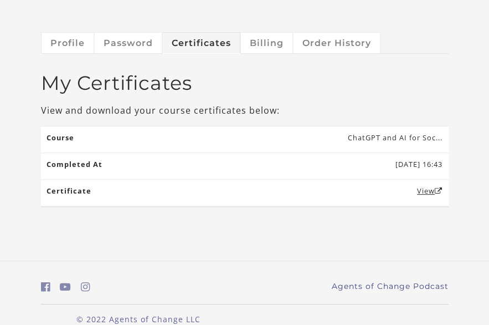
scroll to position [49, 0]
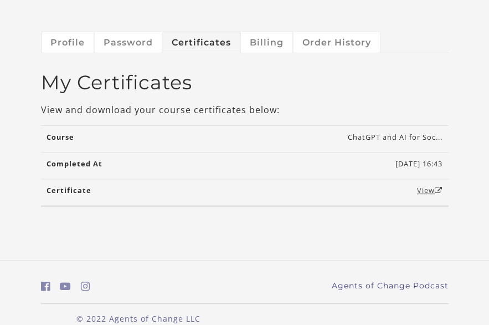
click at [426, 192] on link "View" at bounding box center [429, 190] width 25 height 10
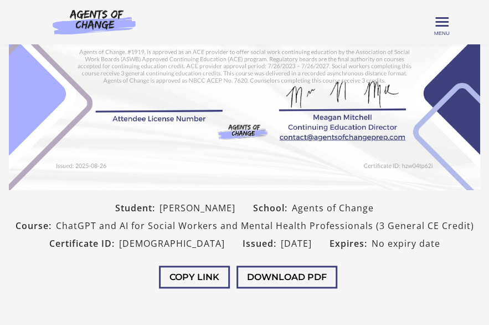
scroll to position [172, 0]
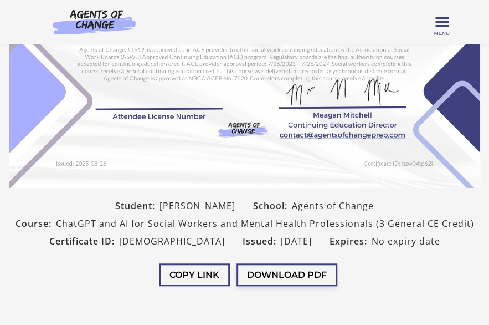
click at [299, 269] on button "Download PDF" at bounding box center [287, 274] width 101 height 23
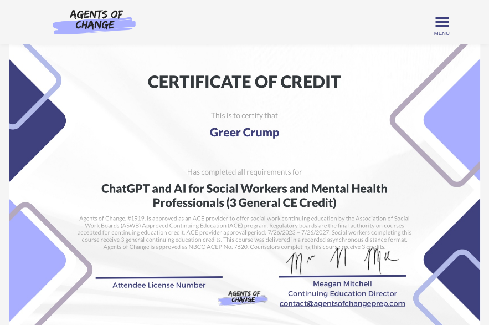
scroll to position [0, 0]
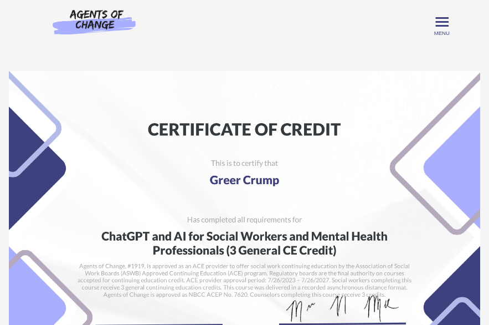
click at [348, 171] on img at bounding box center [244, 237] width 471 height 333
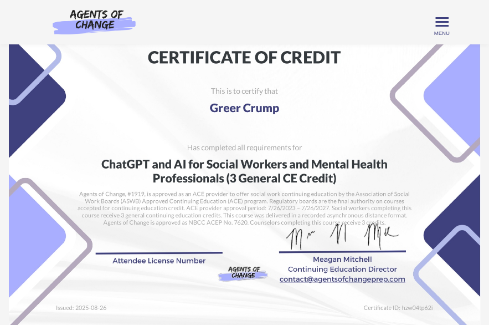
scroll to position [29, 0]
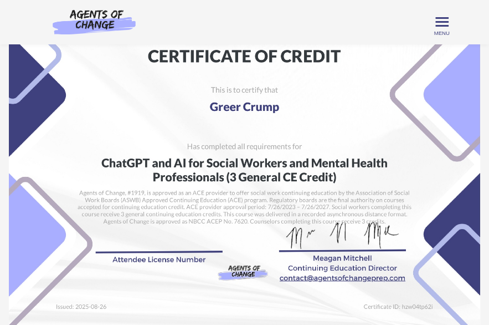
click at [381, 177] on img at bounding box center [244, 164] width 471 height 333
click at [349, 187] on img at bounding box center [244, 164] width 471 height 333
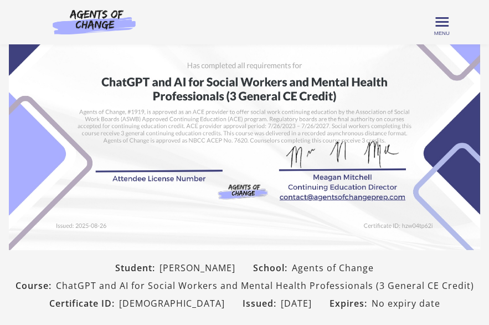
scroll to position [0, 0]
